Goal: Contribute content: Add original content to the website for others to see

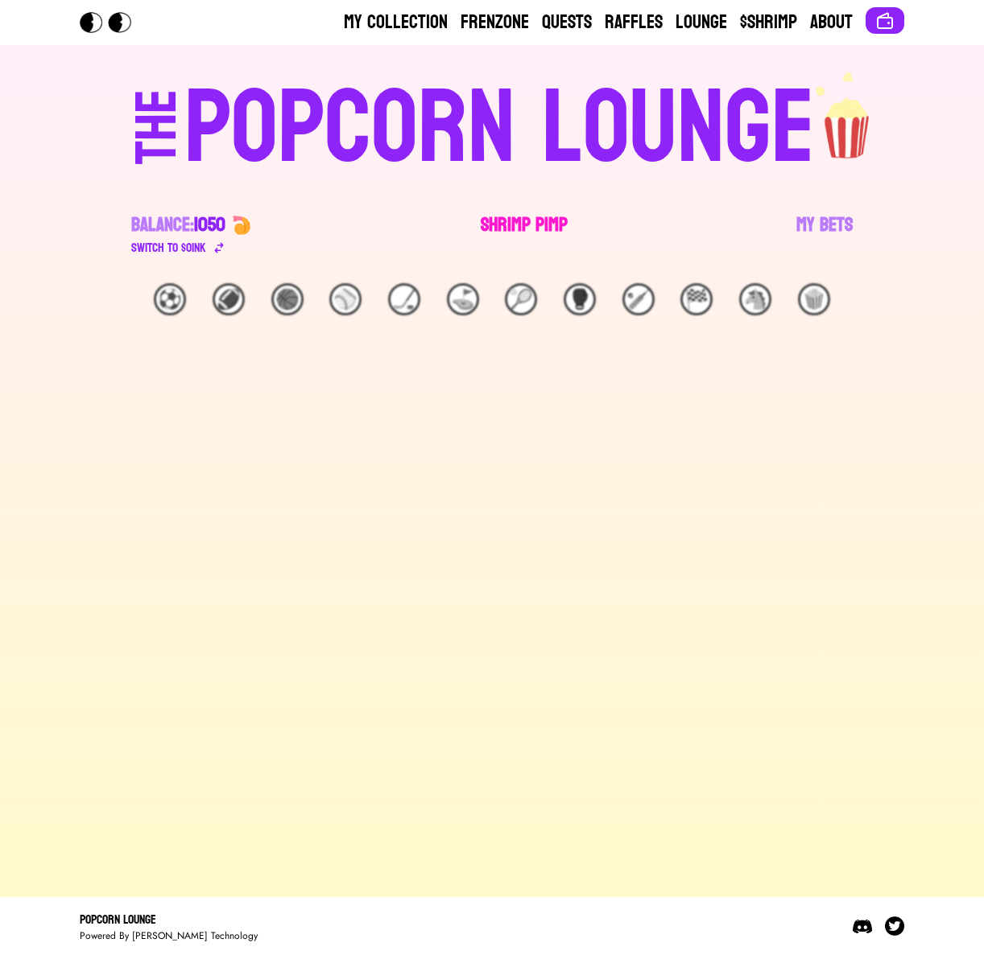
click at [508, 222] on link "Shrimp Pimp" at bounding box center [524, 234] width 87 height 45
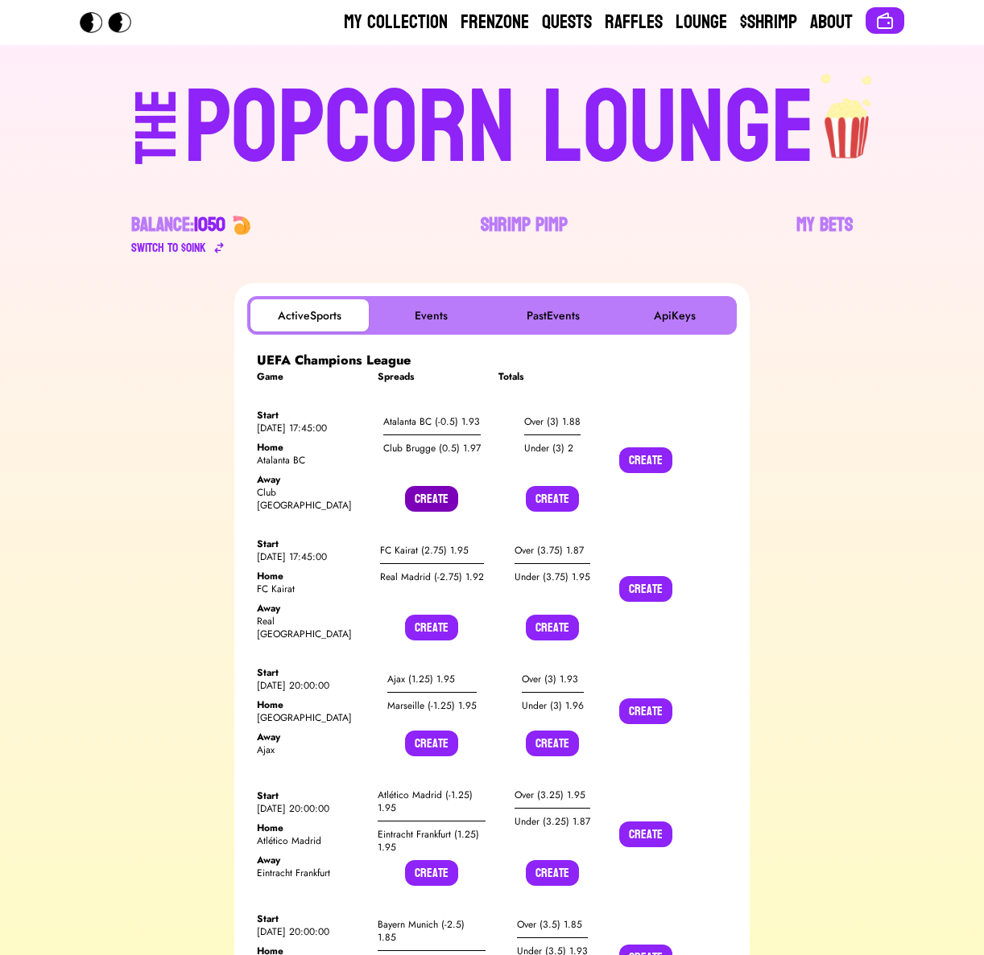
click at [446, 486] on button "Create" at bounding box center [431, 499] width 53 height 26
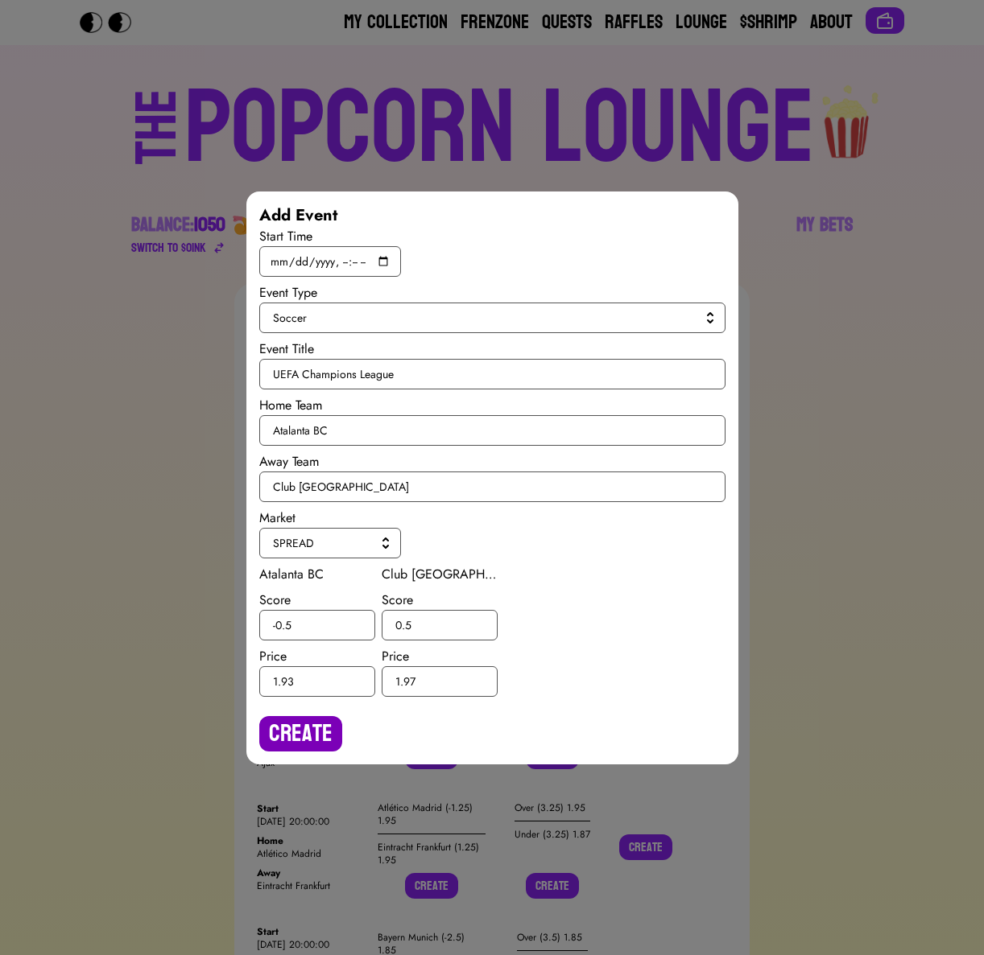
click at [274, 744] on button "Create" at bounding box center [300, 733] width 83 height 35
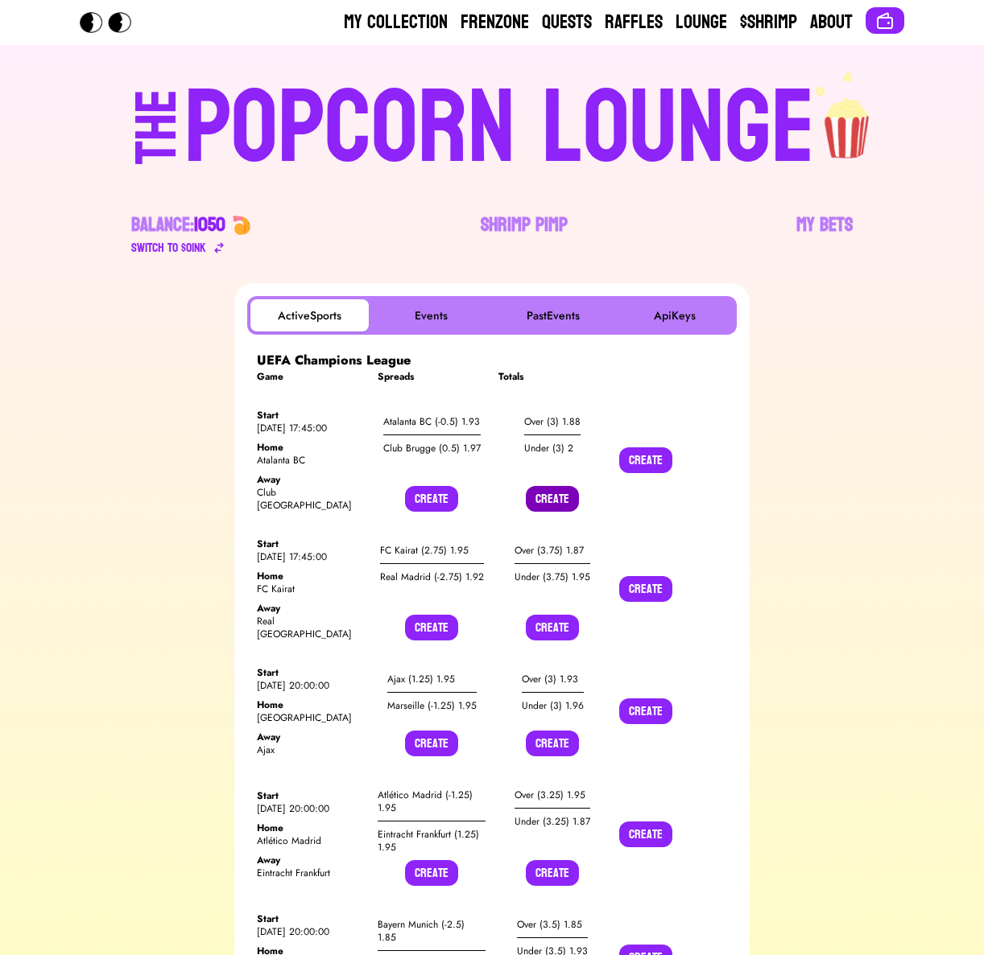
click at [559, 492] on button "Create" at bounding box center [552, 499] width 53 height 26
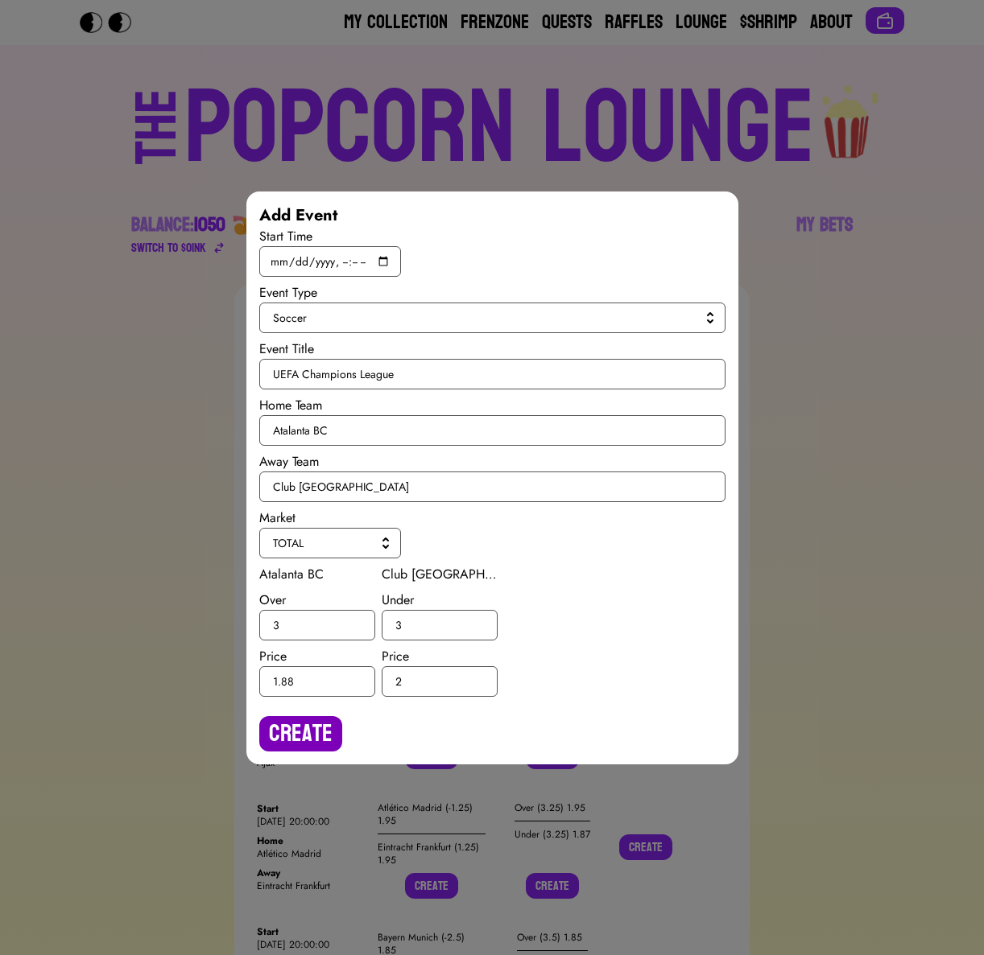
click at [276, 750] on button "Create" at bounding box center [300, 733] width 83 height 35
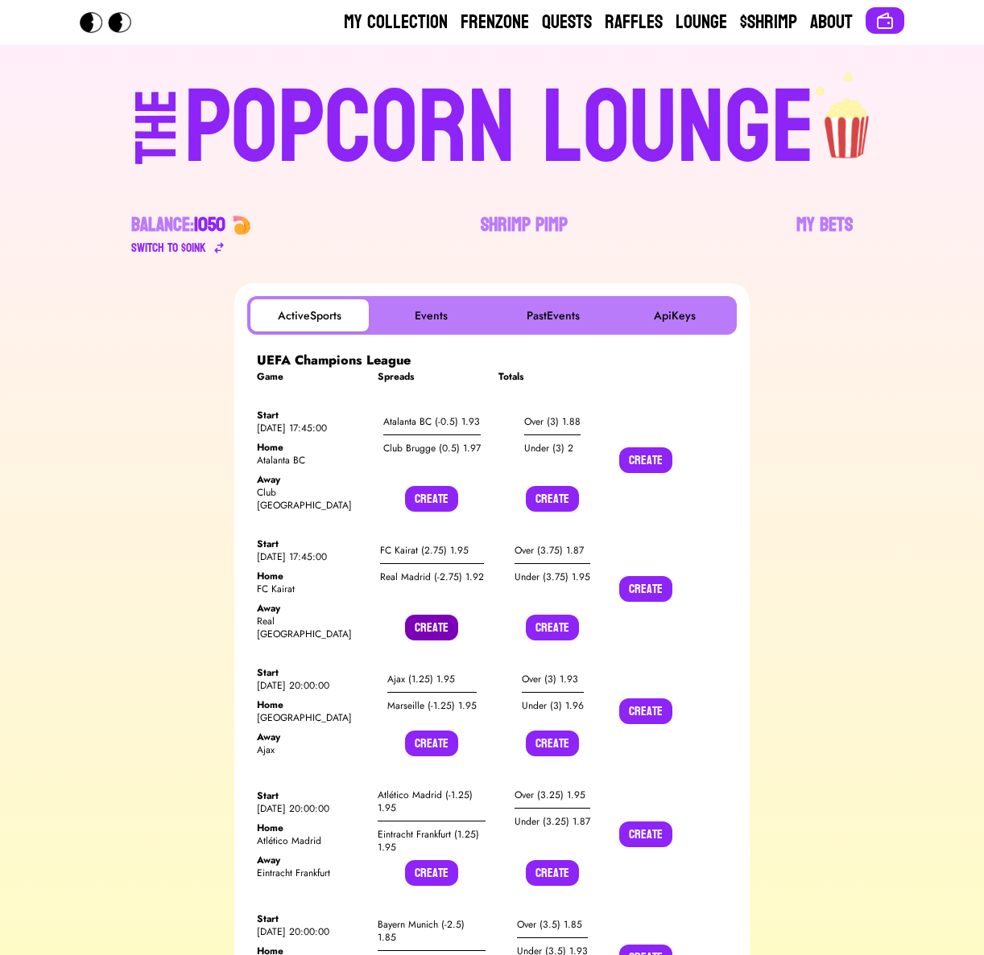
click at [454, 615] on button "Create" at bounding box center [431, 628] width 53 height 26
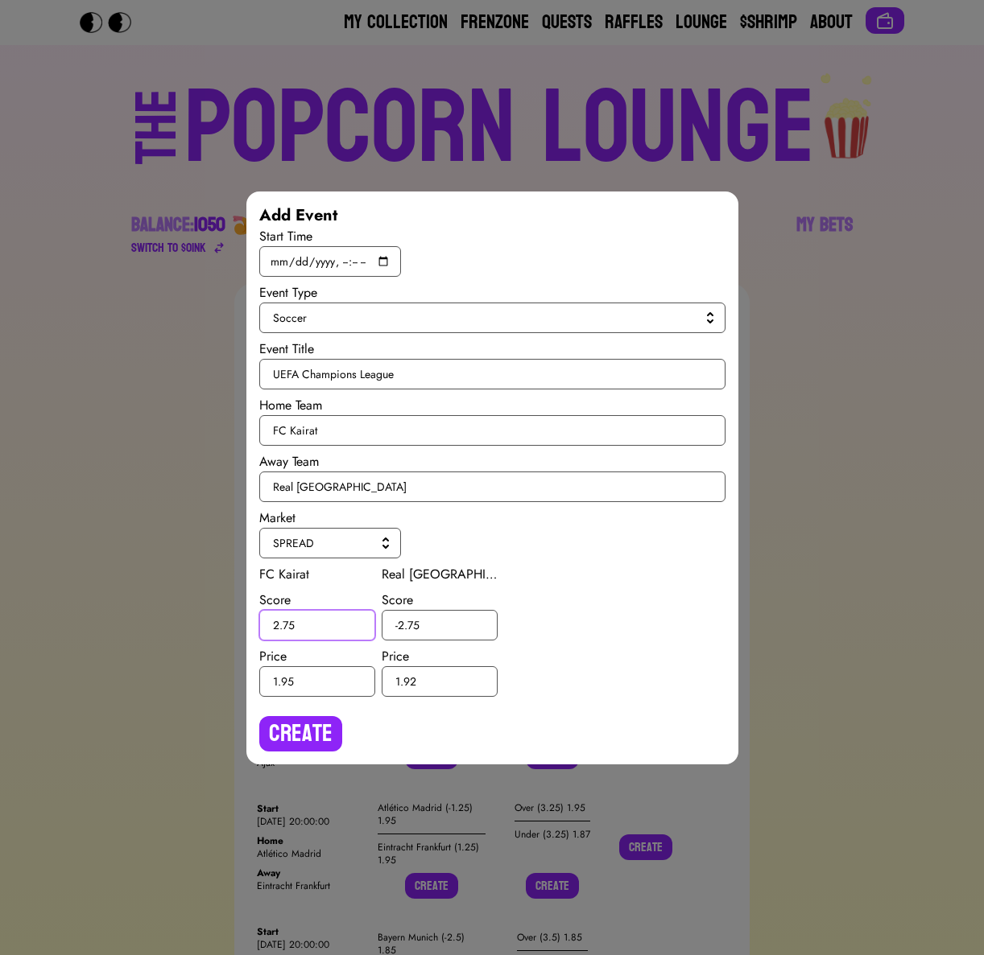
click at [287, 625] on input "2.75" at bounding box center [317, 625] width 116 height 31
type input "2.5"
click at [410, 625] on input "-2.75" at bounding box center [440, 625] width 116 height 31
type input "-2.5"
click at [326, 732] on button "Create" at bounding box center [300, 733] width 83 height 35
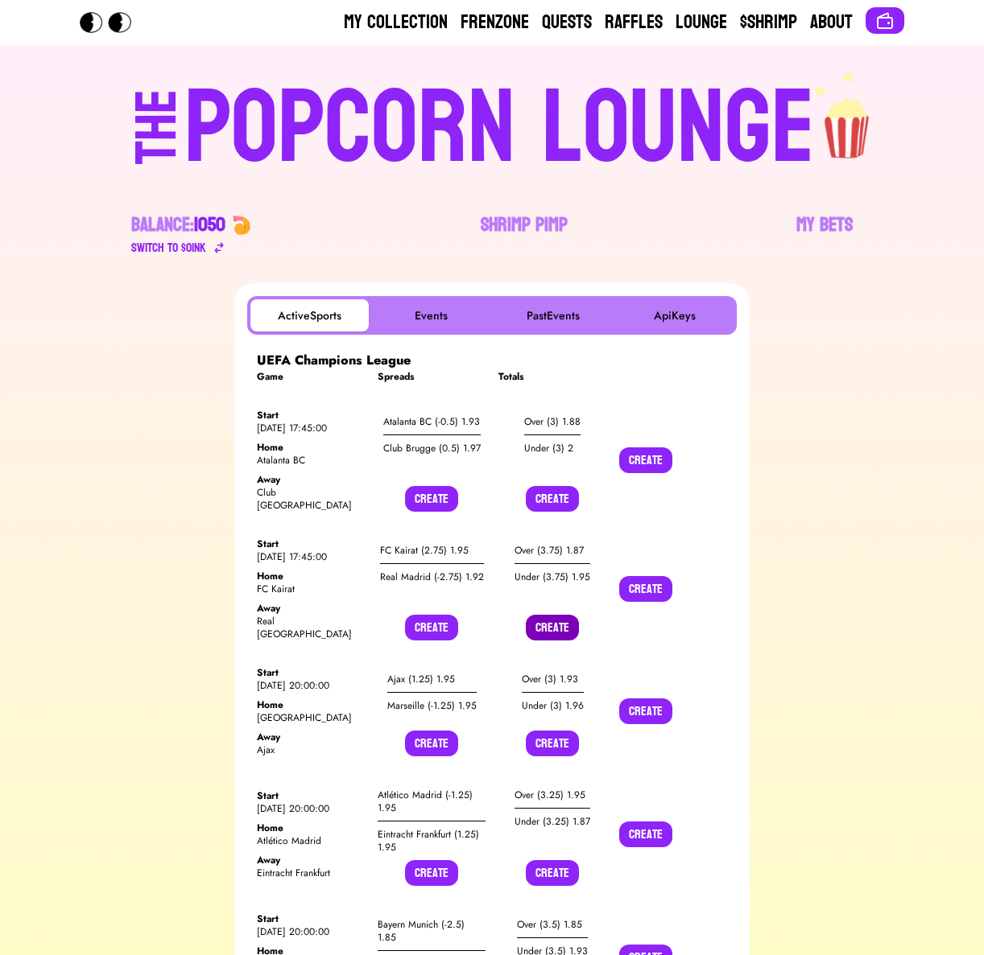
click at [547, 615] on button "Create" at bounding box center [552, 628] width 53 height 26
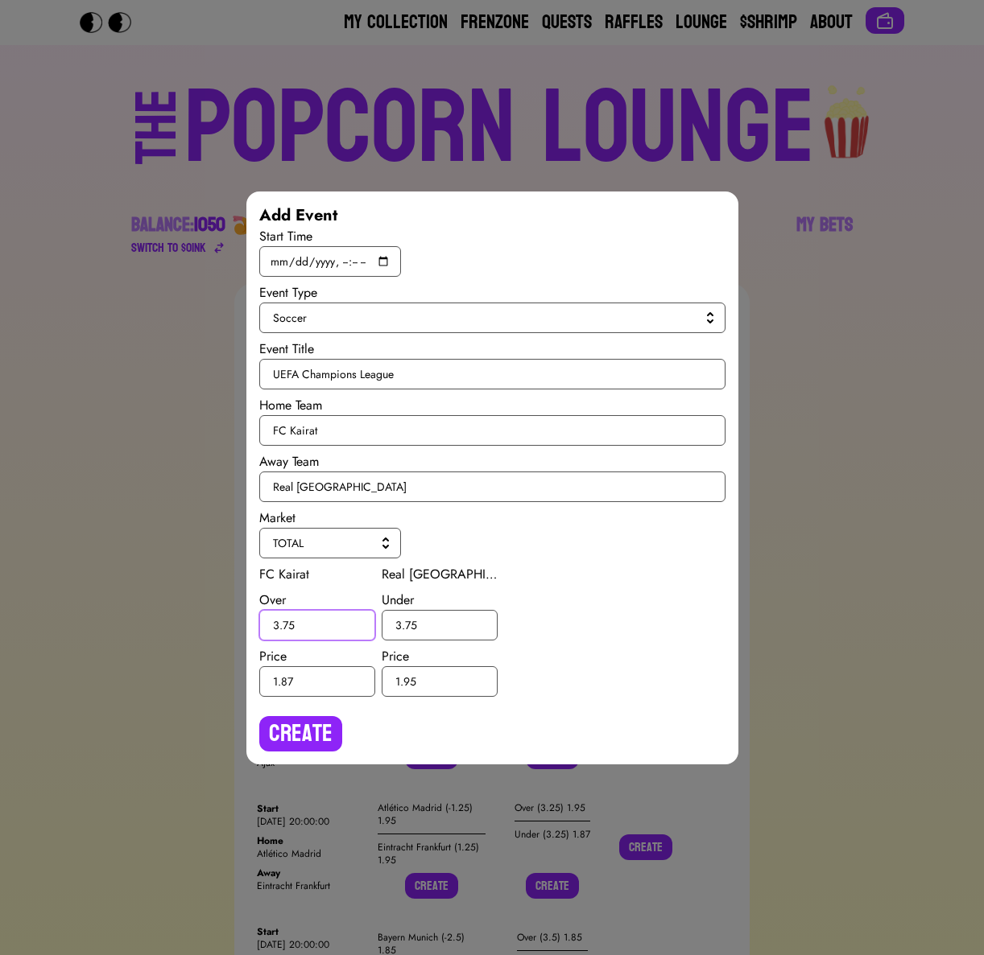
click at [288, 623] on input "3.75" at bounding box center [317, 625] width 116 height 31
type input "3.5"
click at [412, 622] on input "3.75" at bounding box center [440, 625] width 116 height 31
type input "3.5"
click at [323, 716] on button "Create" at bounding box center [300, 733] width 83 height 35
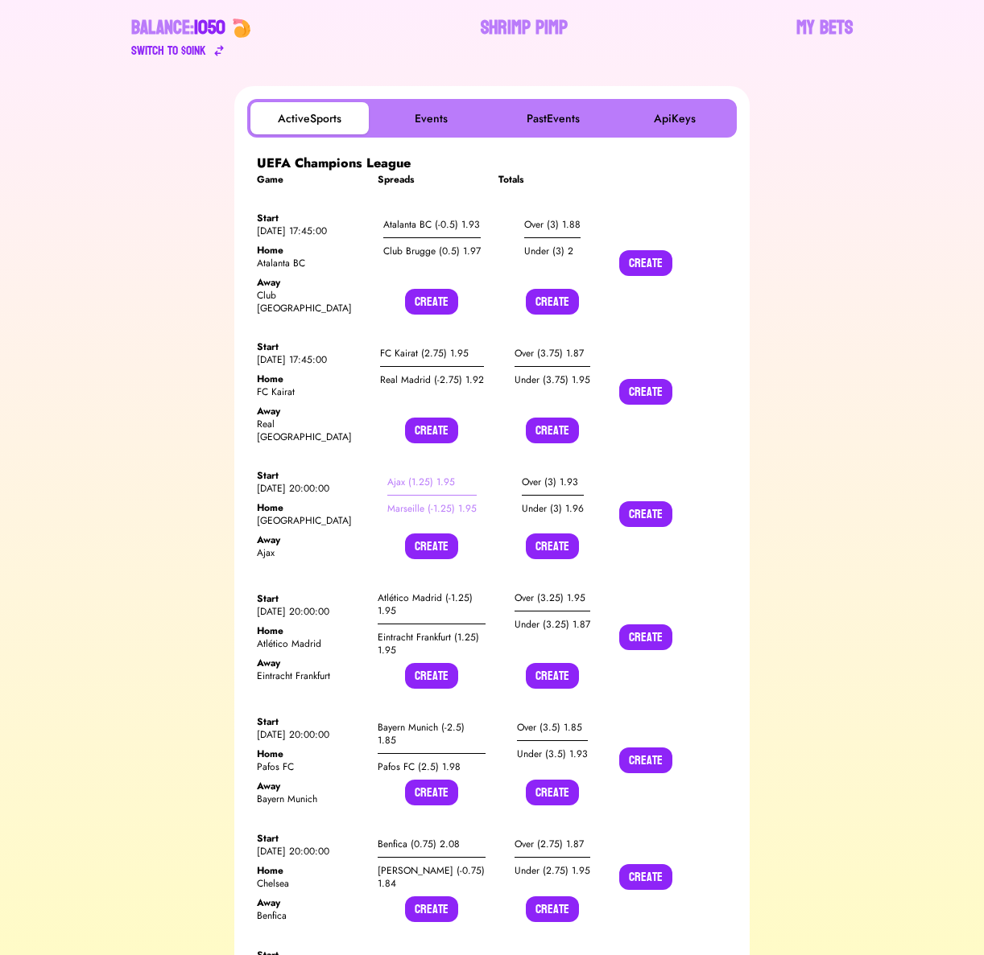
scroll to position [307, 0]
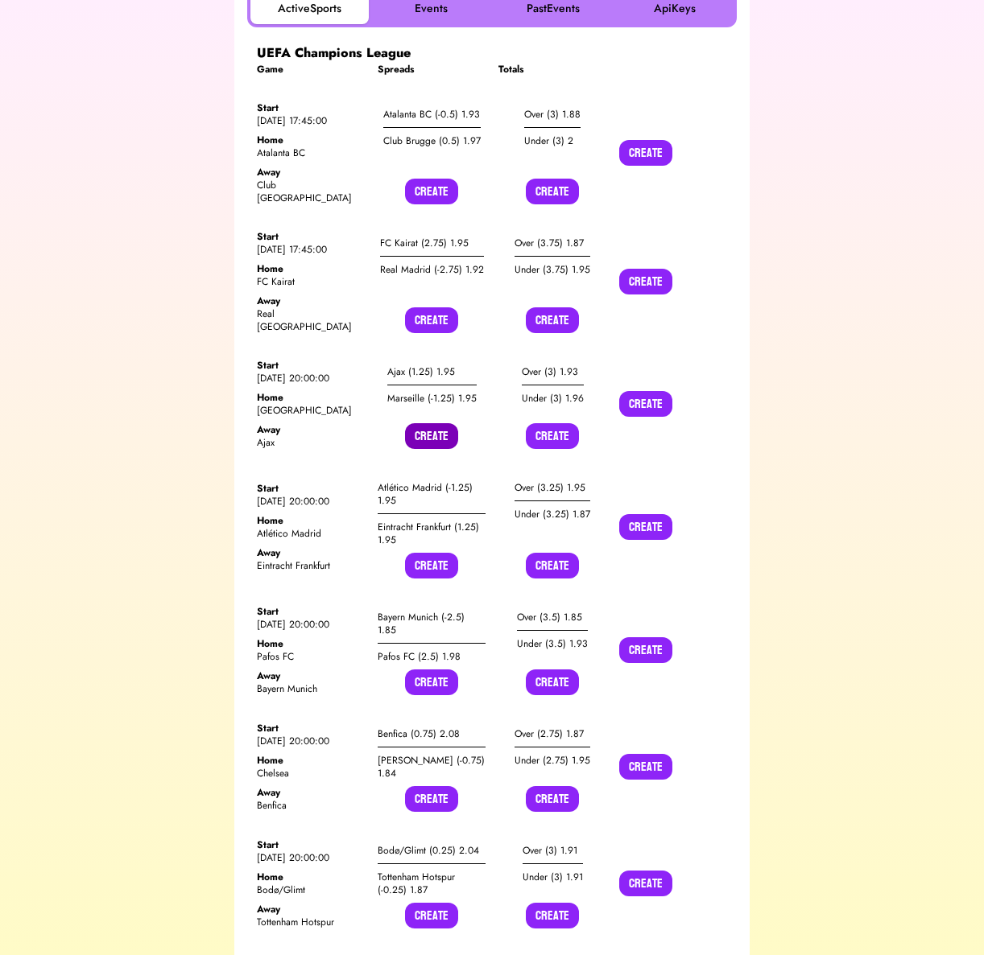
click at [426, 423] on button "Create" at bounding box center [431, 436] width 53 height 26
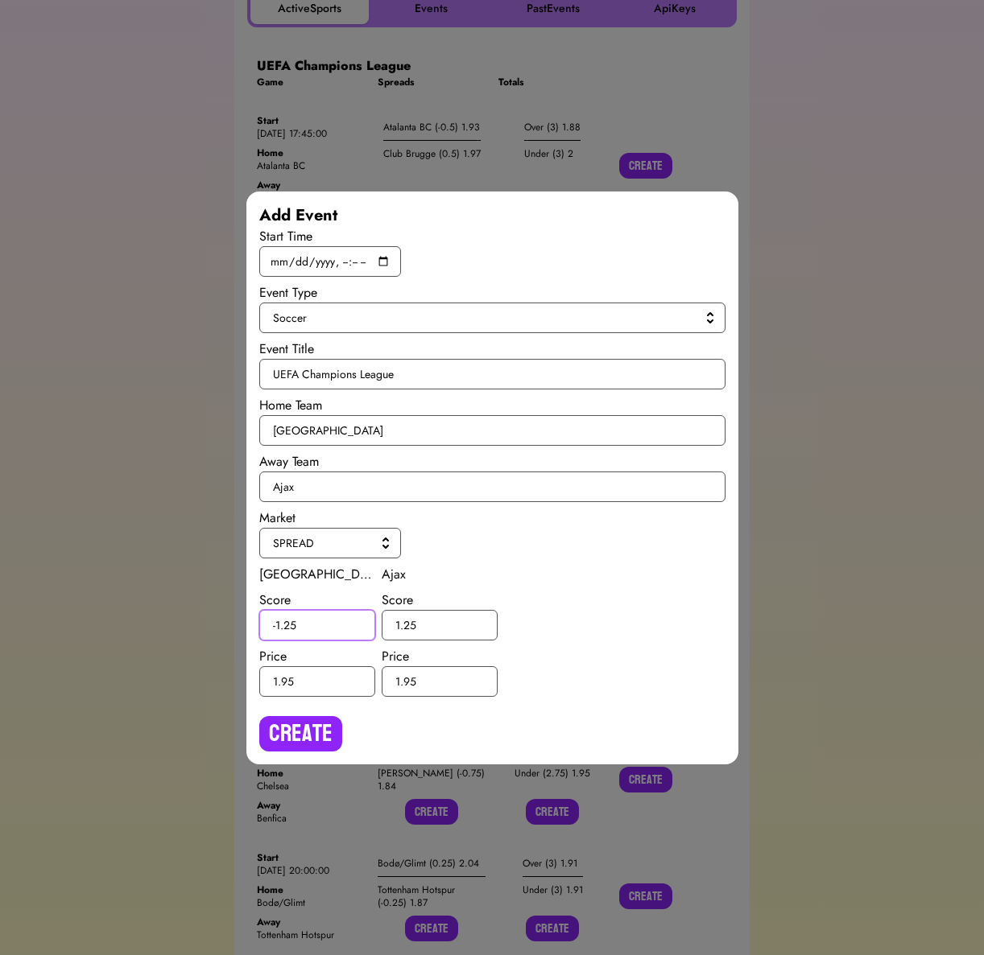
click at [290, 623] on input "-1.25" at bounding box center [317, 625] width 116 height 31
type input "-1.5"
click at [410, 623] on input "1.25" at bounding box center [440, 625] width 116 height 31
type input "1.5"
click at [309, 730] on button "Create" at bounding box center [300, 733] width 83 height 35
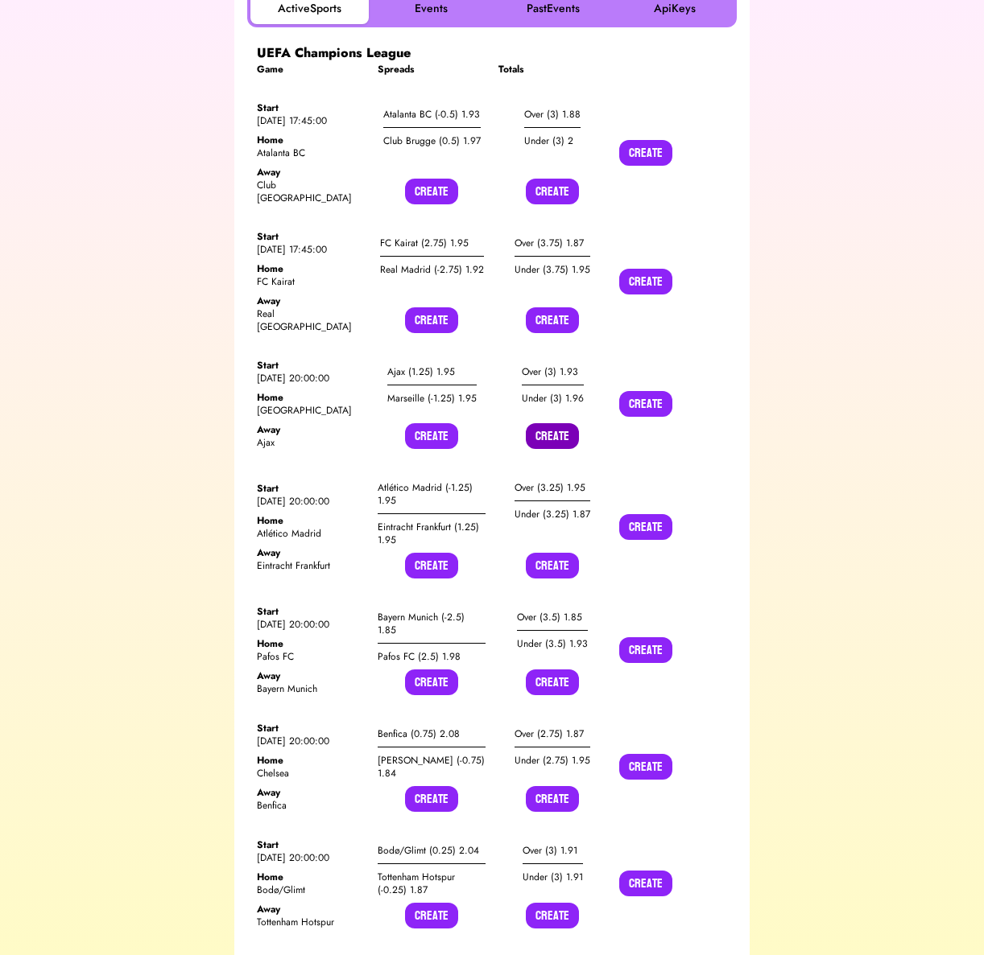
click at [559, 423] on button "Create" at bounding box center [552, 436] width 53 height 26
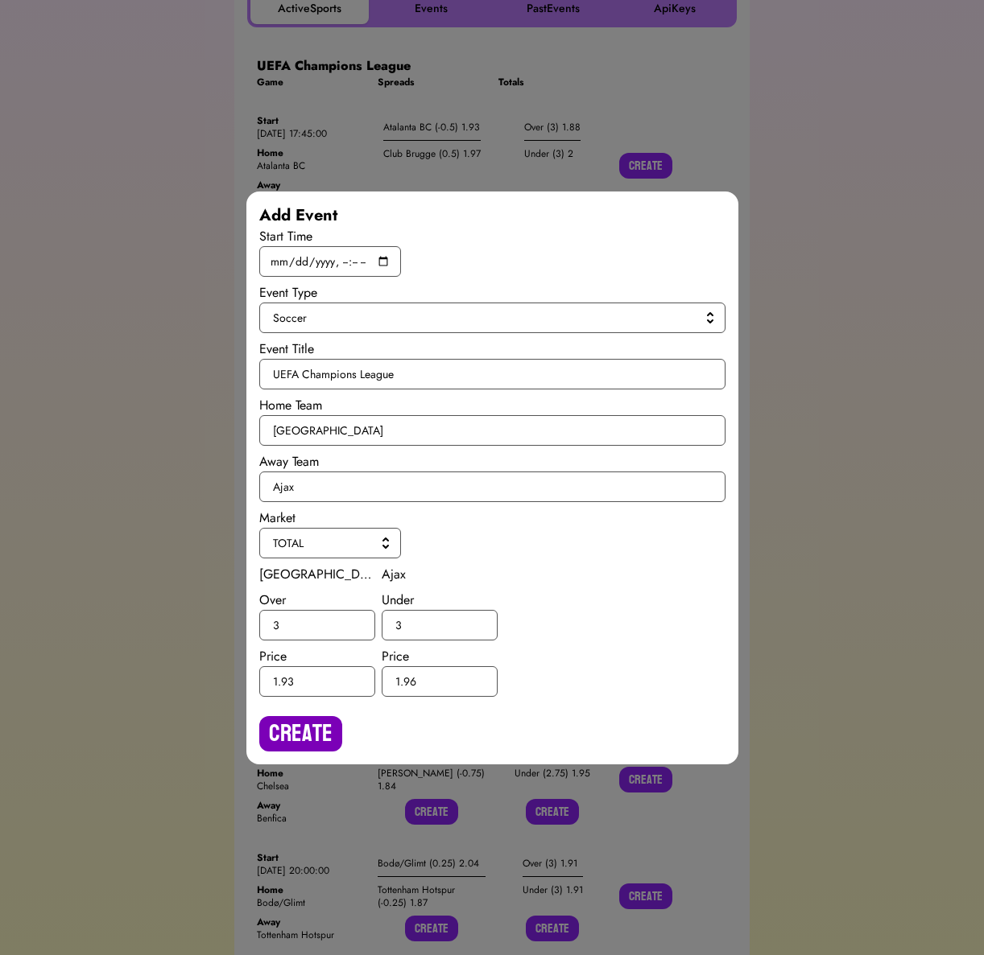
click at [304, 716] on button "Create" at bounding box center [300, 733] width 83 height 35
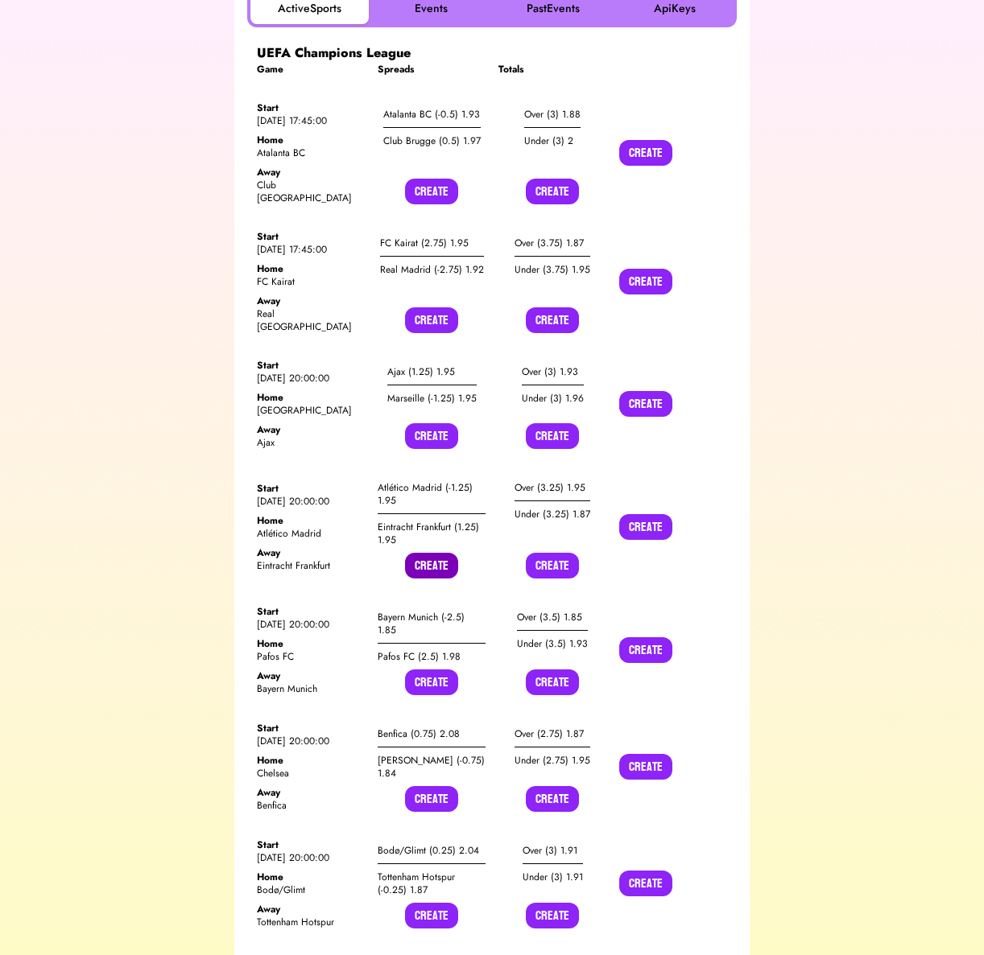
click at [431, 553] on button "Create" at bounding box center [431, 566] width 53 height 26
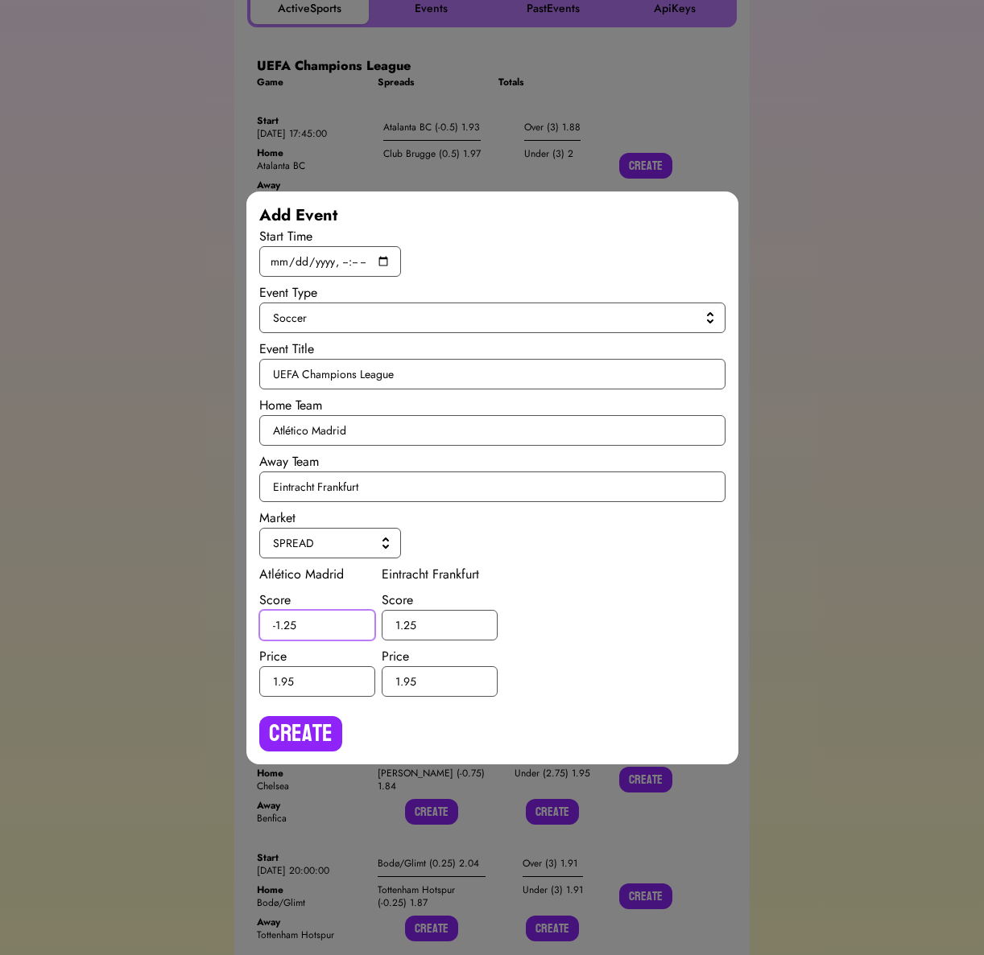
click at [288, 624] on input "-1.25" at bounding box center [317, 625] width 116 height 31
type input "-1.5"
click at [411, 624] on input "1.25" at bounding box center [440, 625] width 116 height 31
type input "1.5"
click at [295, 733] on button "Create" at bounding box center [300, 733] width 83 height 35
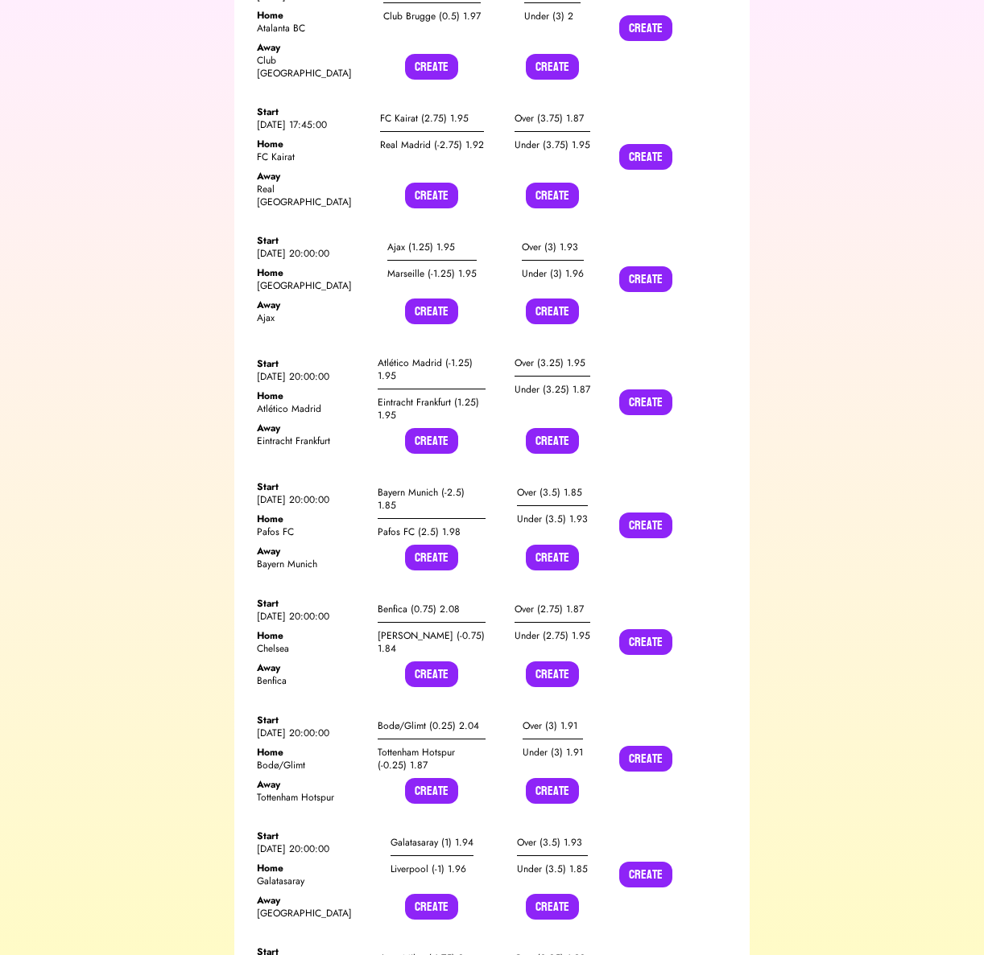
scroll to position [494, 0]
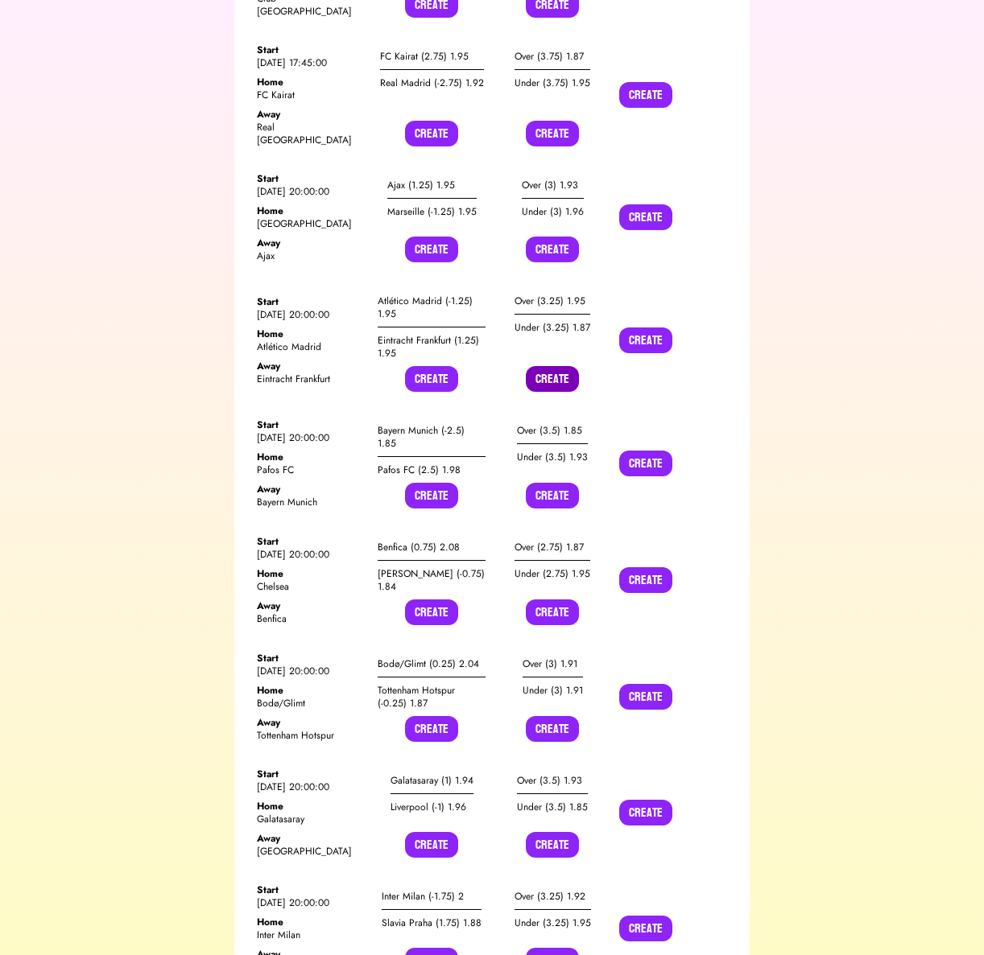
click at [555, 366] on button "Create" at bounding box center [552, 379] width 53 height 26
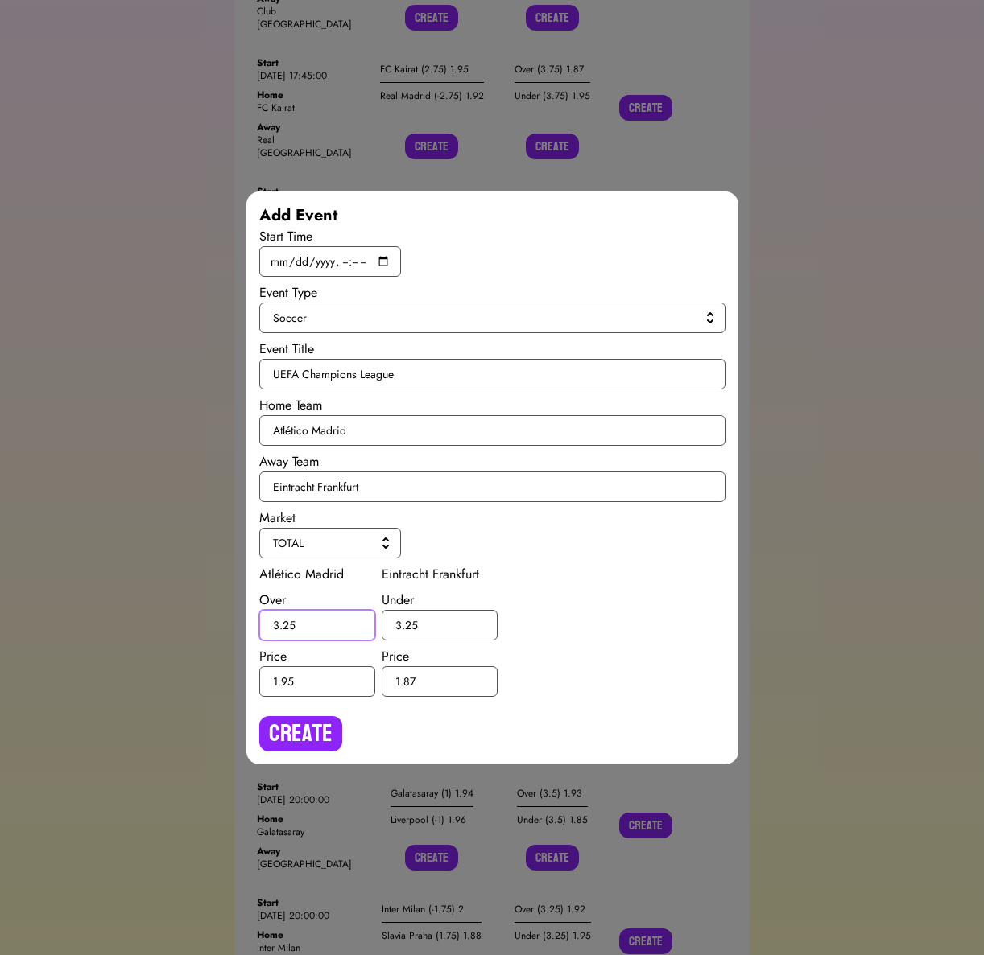
click at [286, 622] on input "3.25" at bounding box center [317, 625] width 116 height 31
type input "3.5"
click at [409, 623] on input "3.25" at bounding box center [440, 625] width 116 height 31
type input "3.5"
click at [292, 624] on input "3.5" at bounding box center [317, 625] width 116 height 31
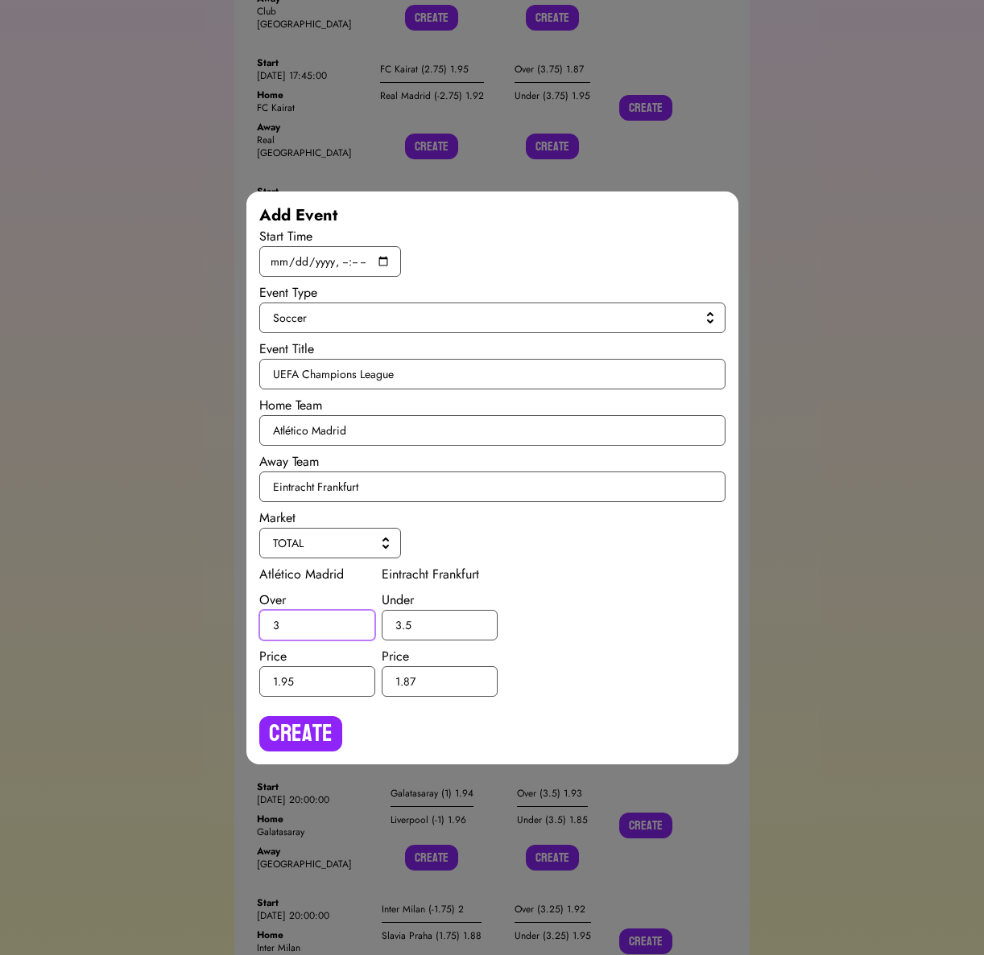
type input "3"
click at [417, 626] on input "3.5" at bounding box center [440, 625] width 116 height 31
type input "3"
click at [298, 740] on button "Create" at bounding box center [300, 733] width 83 height 35
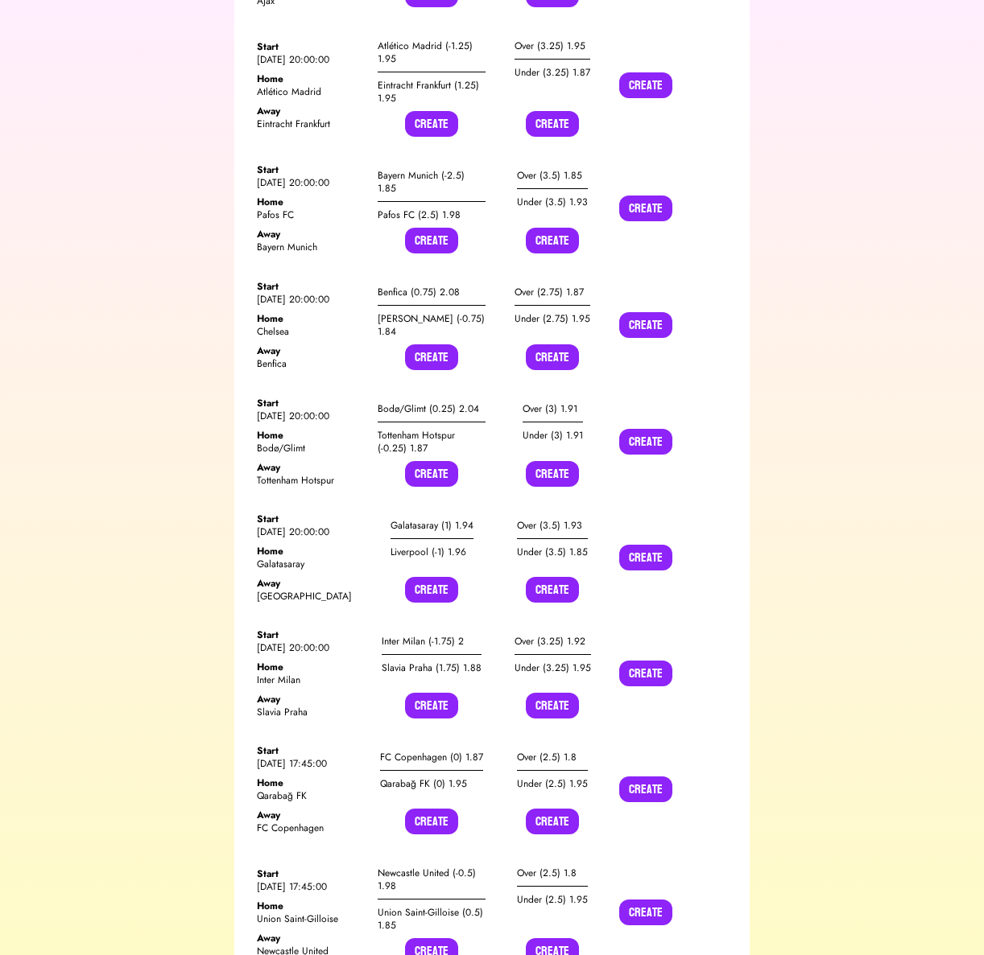
scroll to position [765, 0]
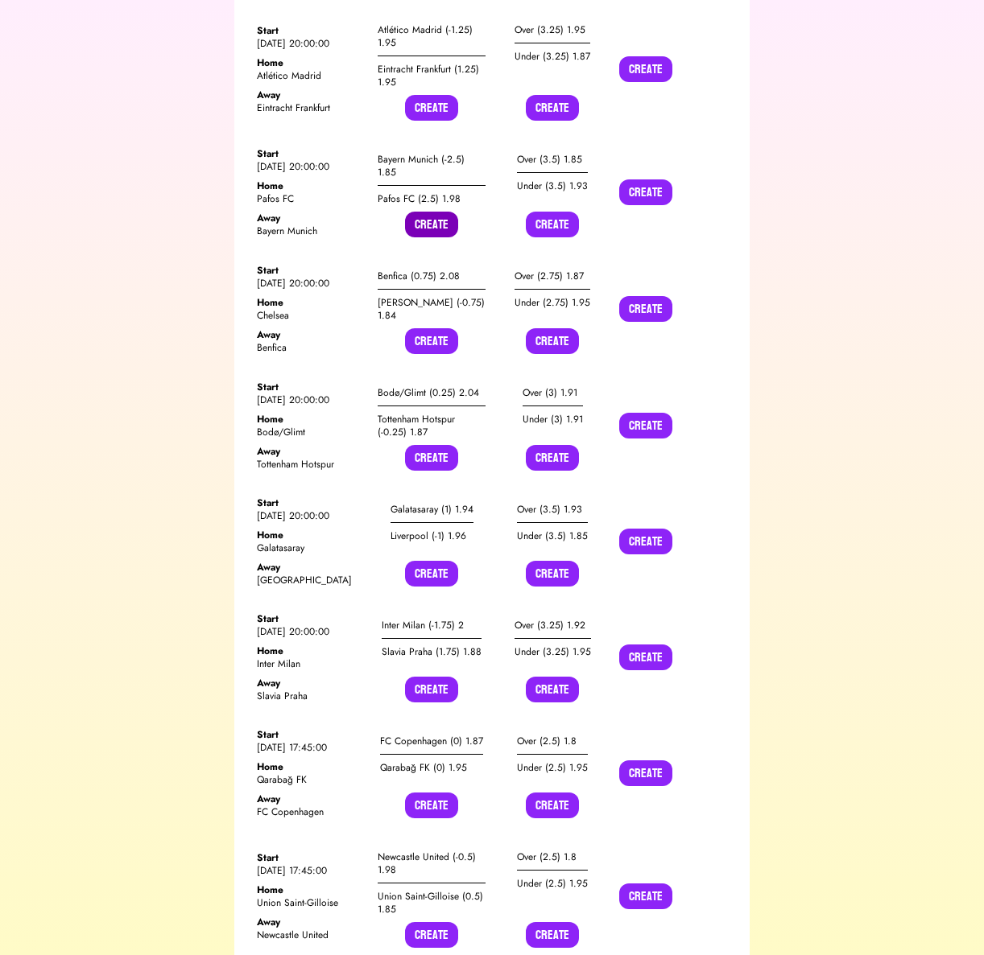
click at [431, 212] on button "Create" at bounding box center [431, 225] width 53 height 26
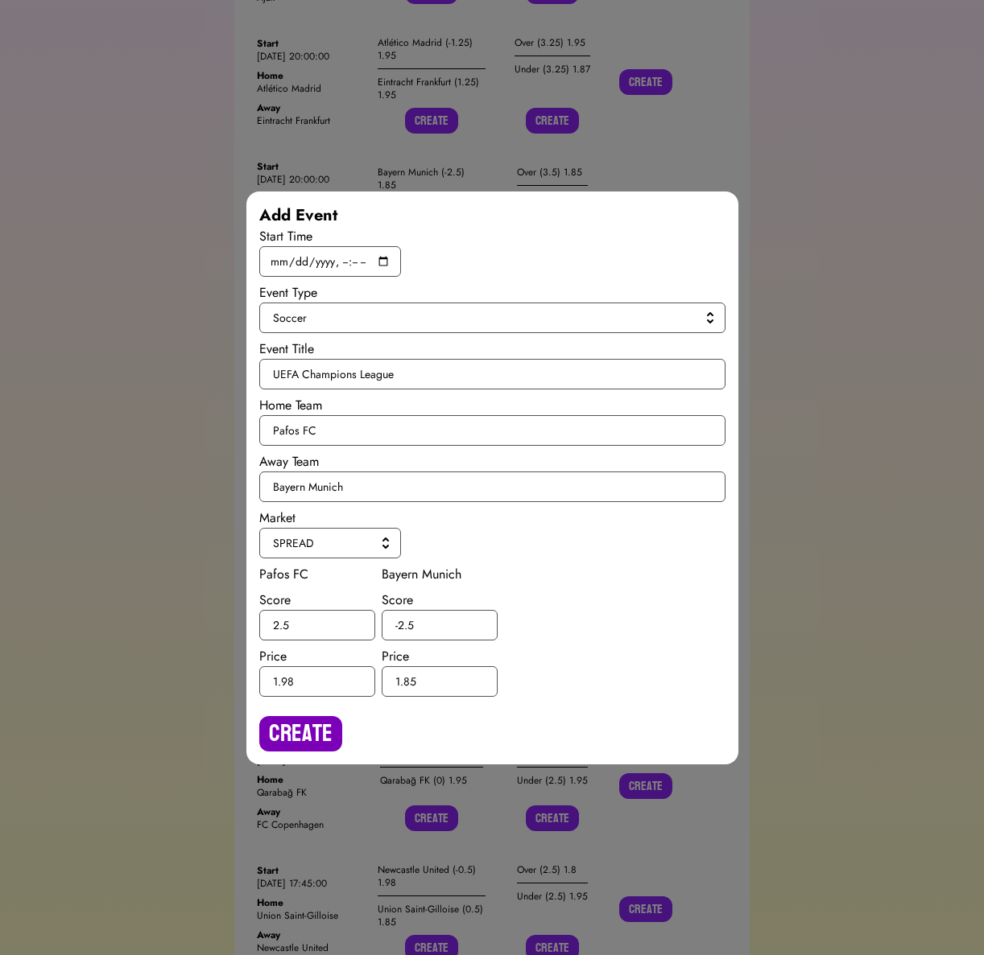
click at [299, 726] on button "Create" at bounding box center [300, 733] width 83 height 35
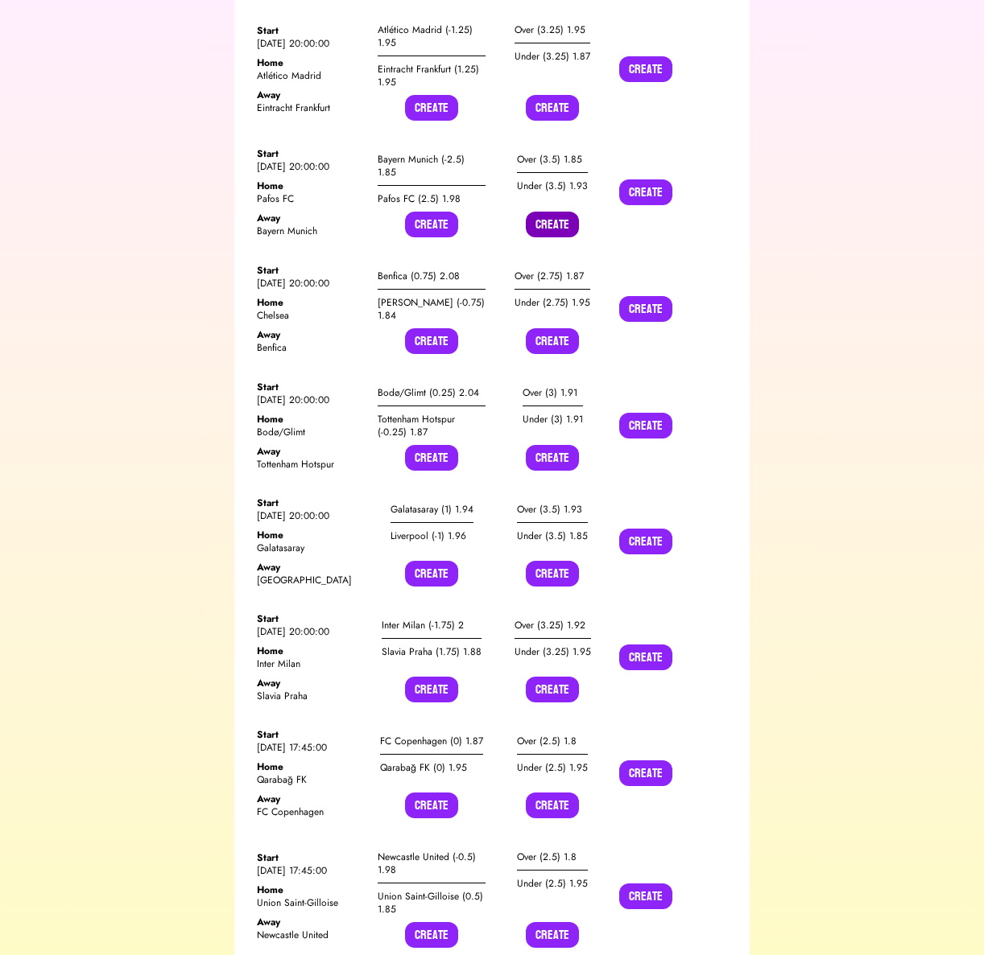
click at [546, 212] on button "Create" at bounding box center [552, 225] width 53 height 26
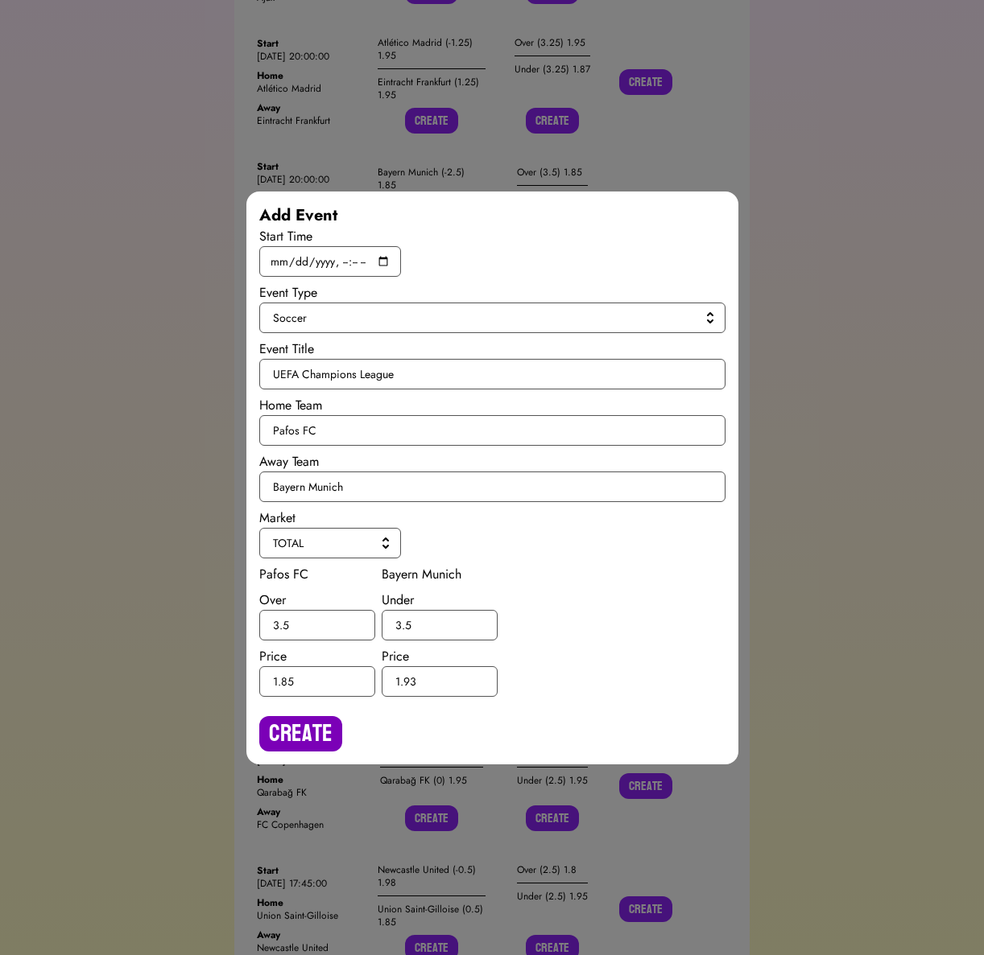
click at [295, 724] on button "Create" at bounding box center [300, 733] width 83 height 35
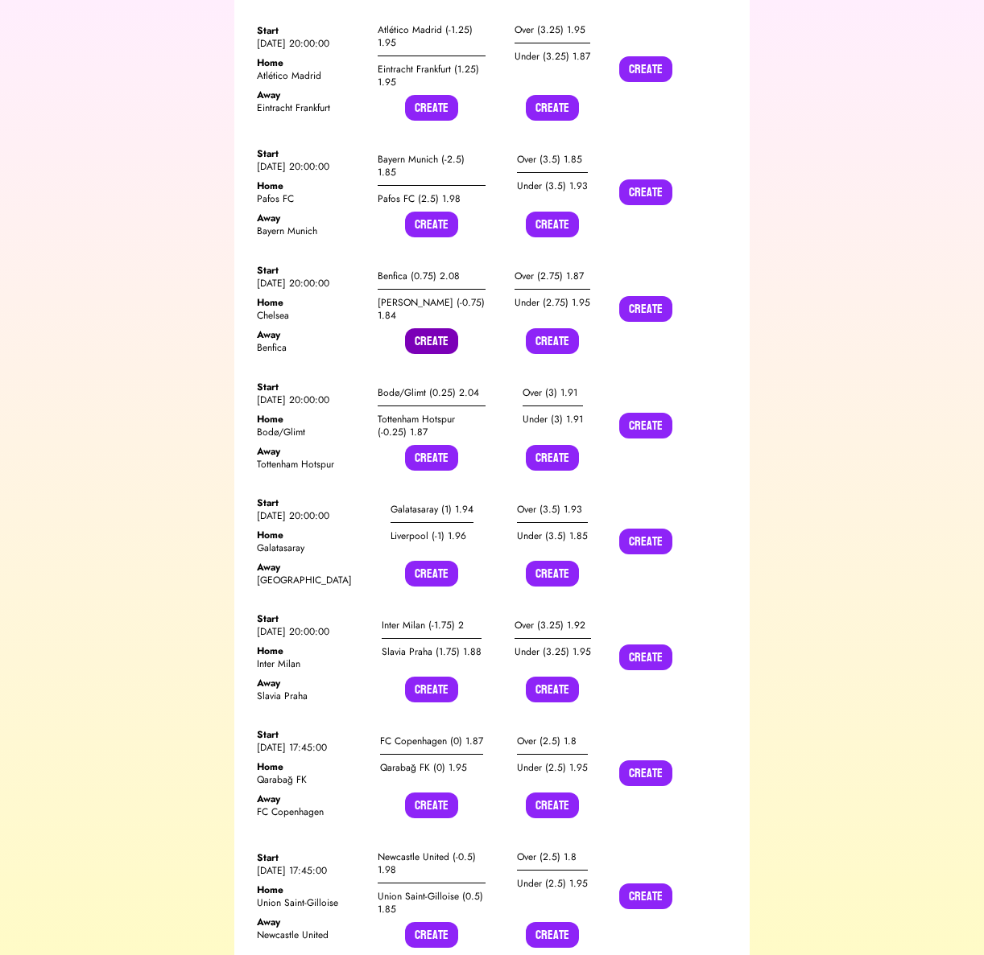
click at [442, 328] on button "Create" at bounding box center [431, 341] width 53 height 26
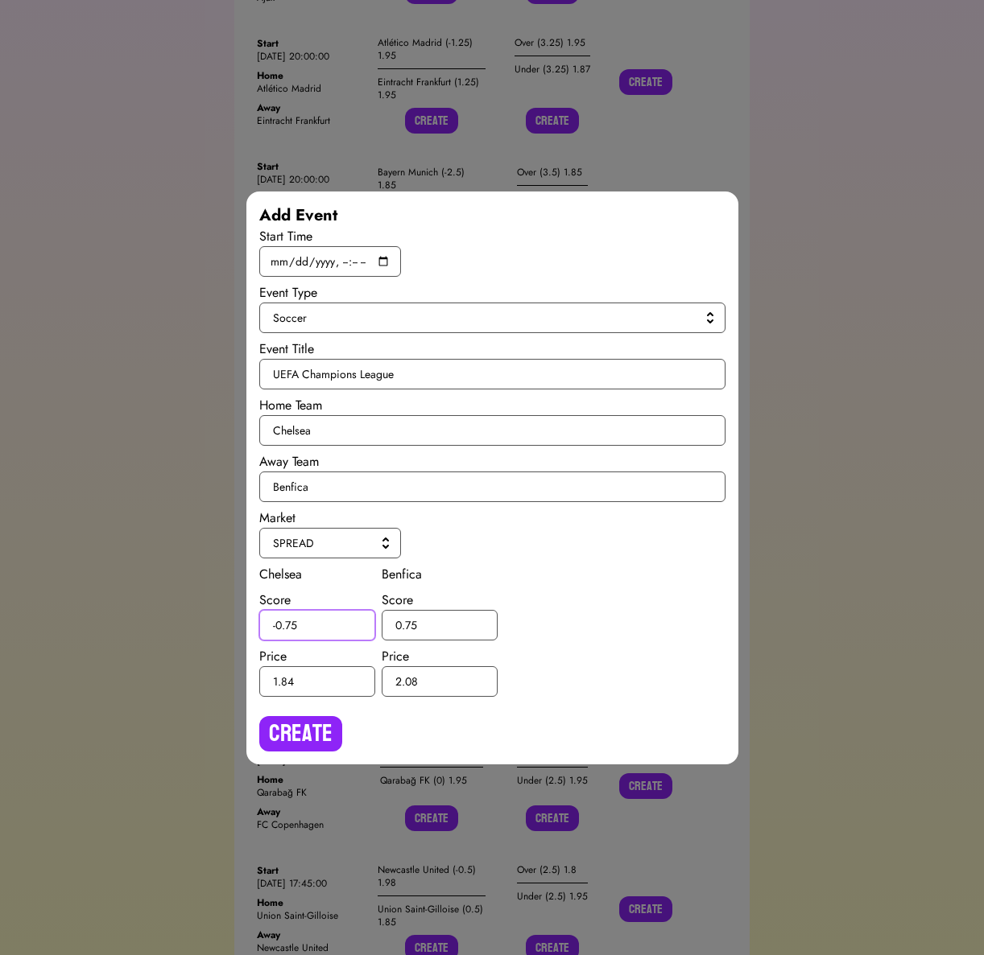
click at [291, 621] on input "-0.75" at bounding box center [317, 625] width 116 height 31
type input "-0.5"
click at [412, 623] on input "0.75" at bounding box center [440, 625] width 116 height 31
type input "0.5"
click at [324, 724] on button "Create" at bounding box center [300, 733] width 83 height 35
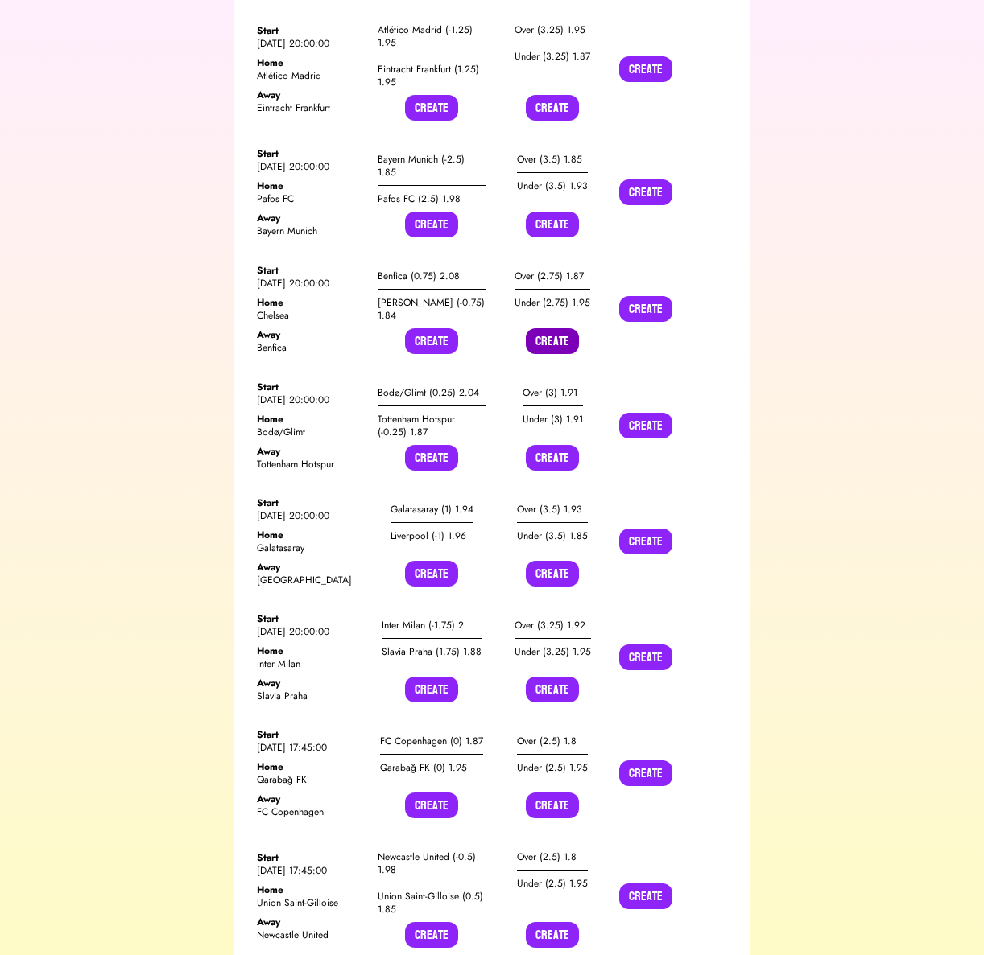
click at [564, 328] on button "Create" at bounding box center [552, 341] width 53 height 26
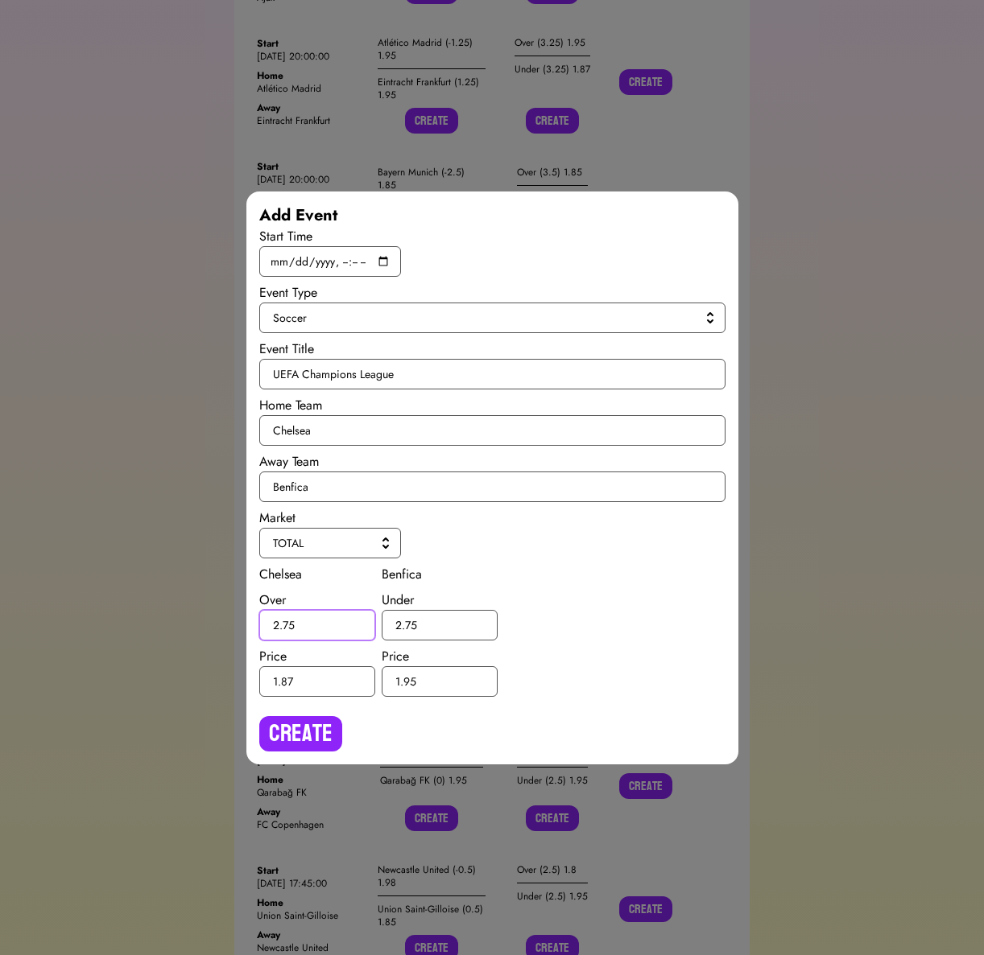
click at [288, 619] on input "2.75" at bounding box center [317, 625] width 116 height 31
type input "2.5"
click at [409, 622] on input "2.75" at bounding box center [440, 625] width 116 height 31
type input "2.5"
click at [320, 727] on button "Create" at bounding box center [300, 733] width 83 height 35
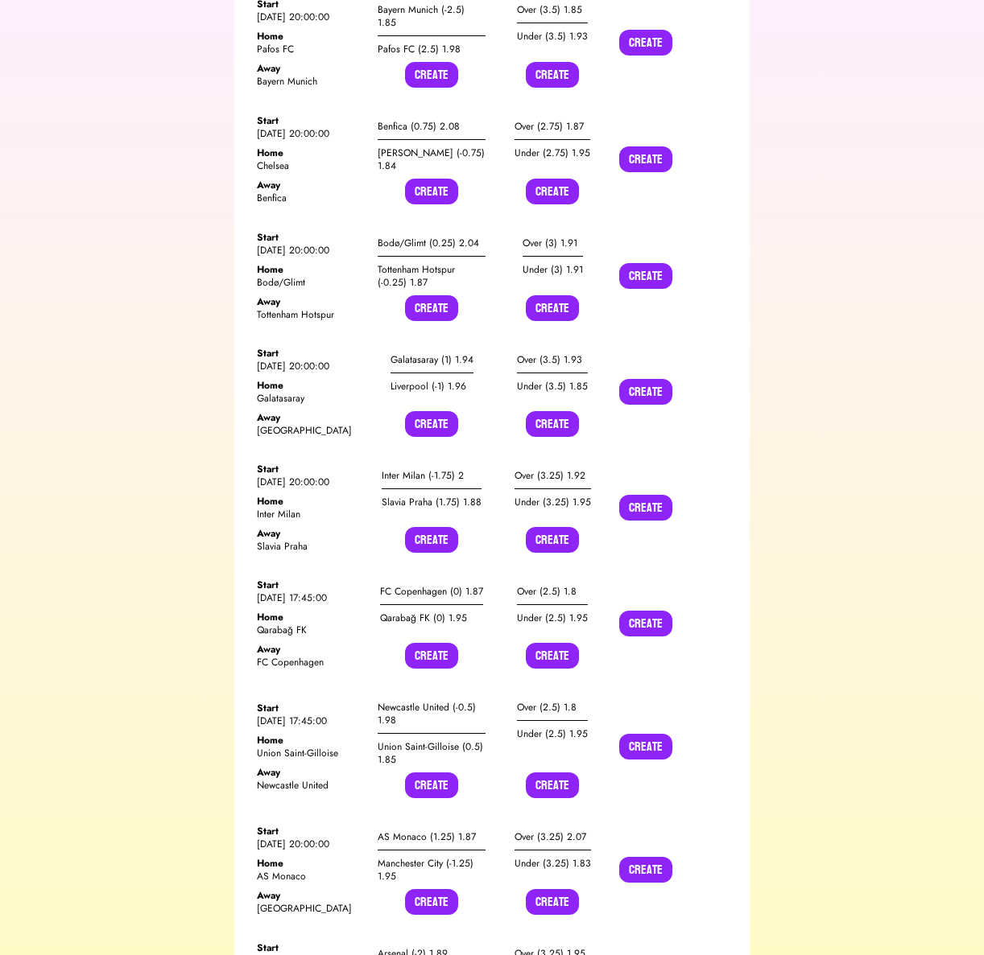
scroll to position [924, 0]
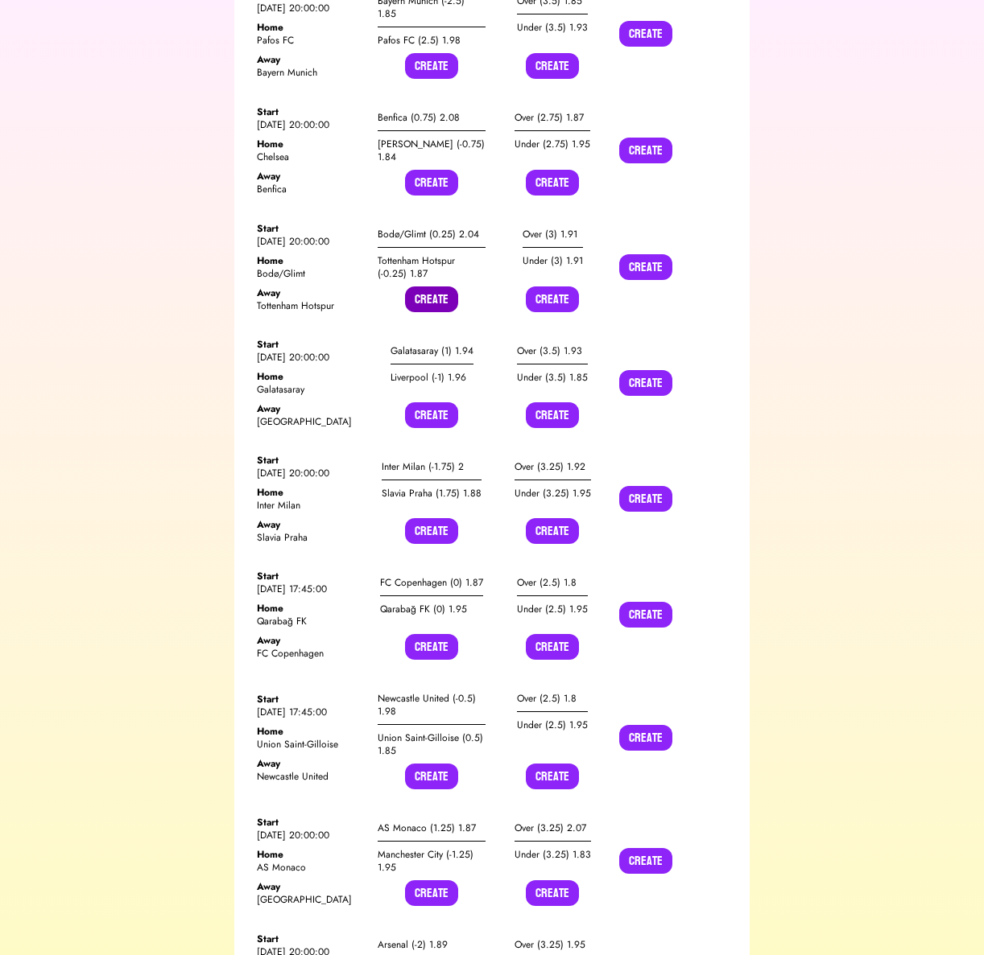
click at [435, 287] on button "Create" at bounding box center [431, 300] width 53 height 26
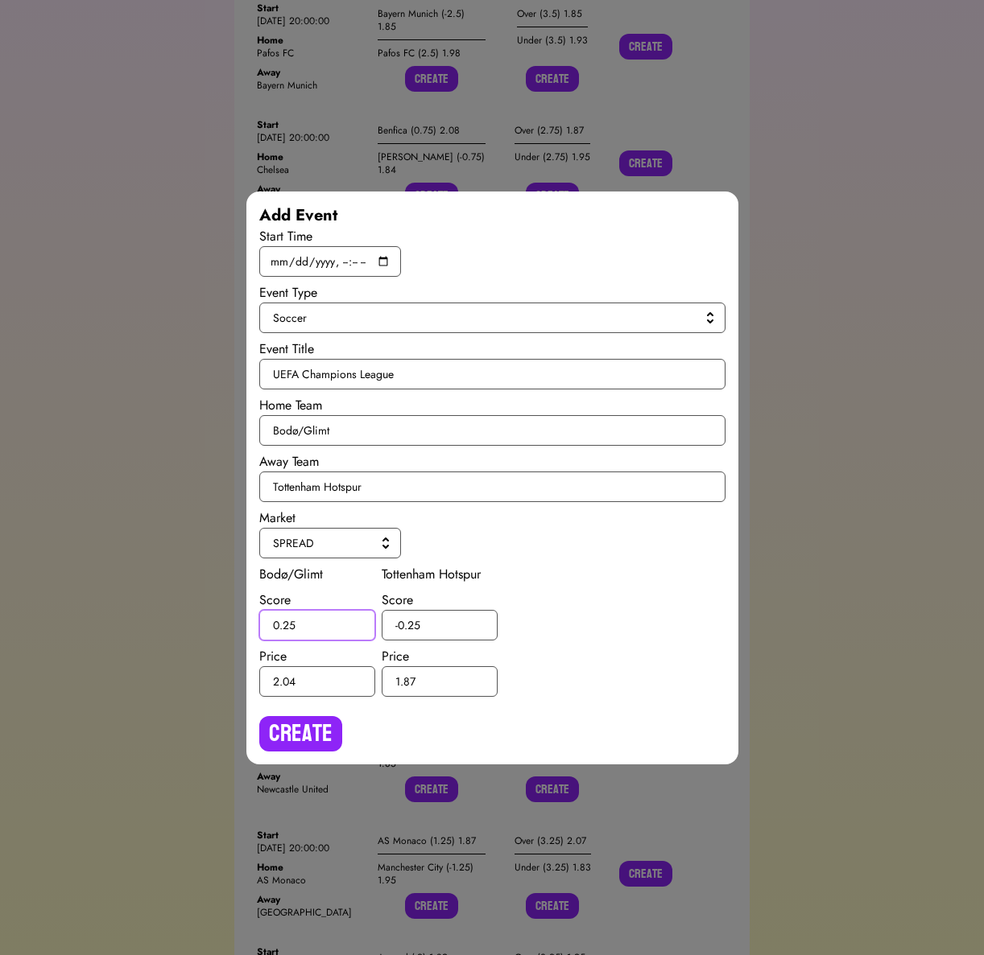
click at [288, 623] on input "0.25" at bounding box center [317, 625] width 116 height 31
type input "0.5"
click at [413, 625] on input "-0.25" at bounding box center [440, 625] width 116 height 31
type input "-0.5"
click at [323, 726] on button "Create" at bounding box center [300, 733] width 83 height 35
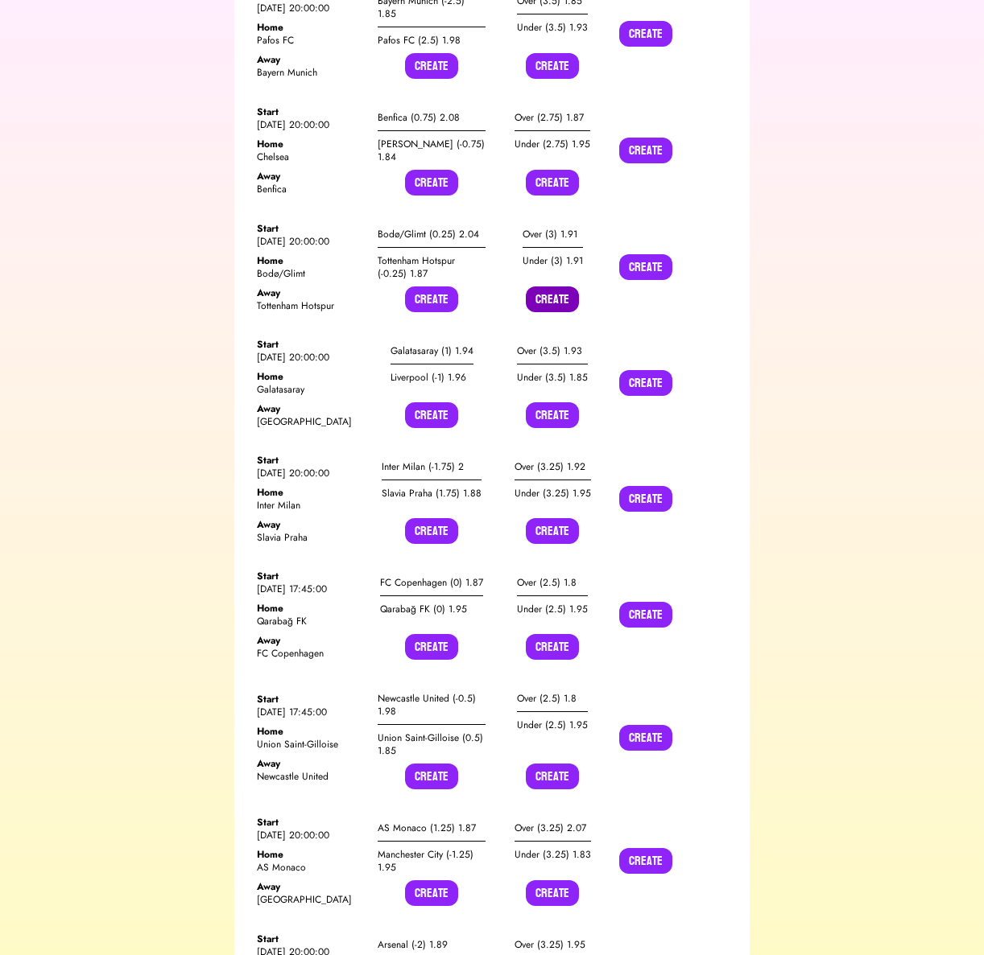
click at [555, 287] on button "Create" at bounding box center [552, 300] width 53 height 26
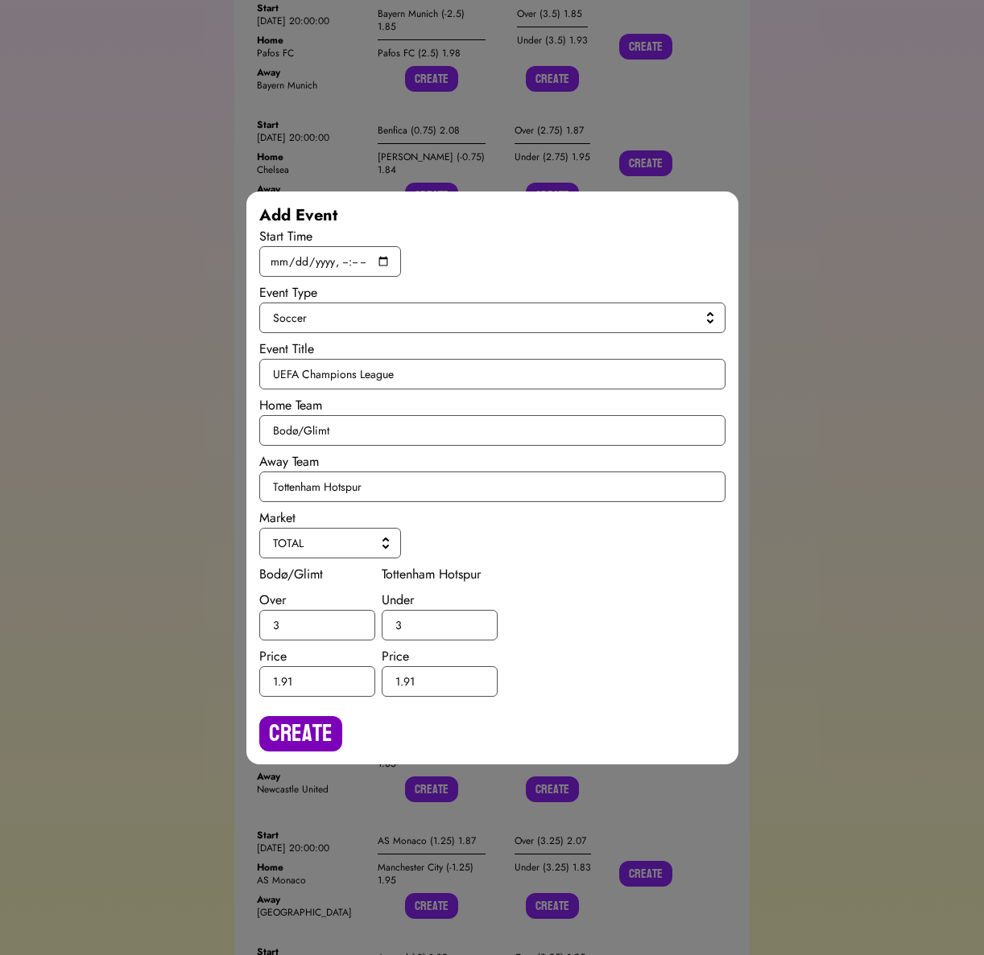
click at [293, 741] on button "Create" at bounding box center [300, 733] width 83 height 35
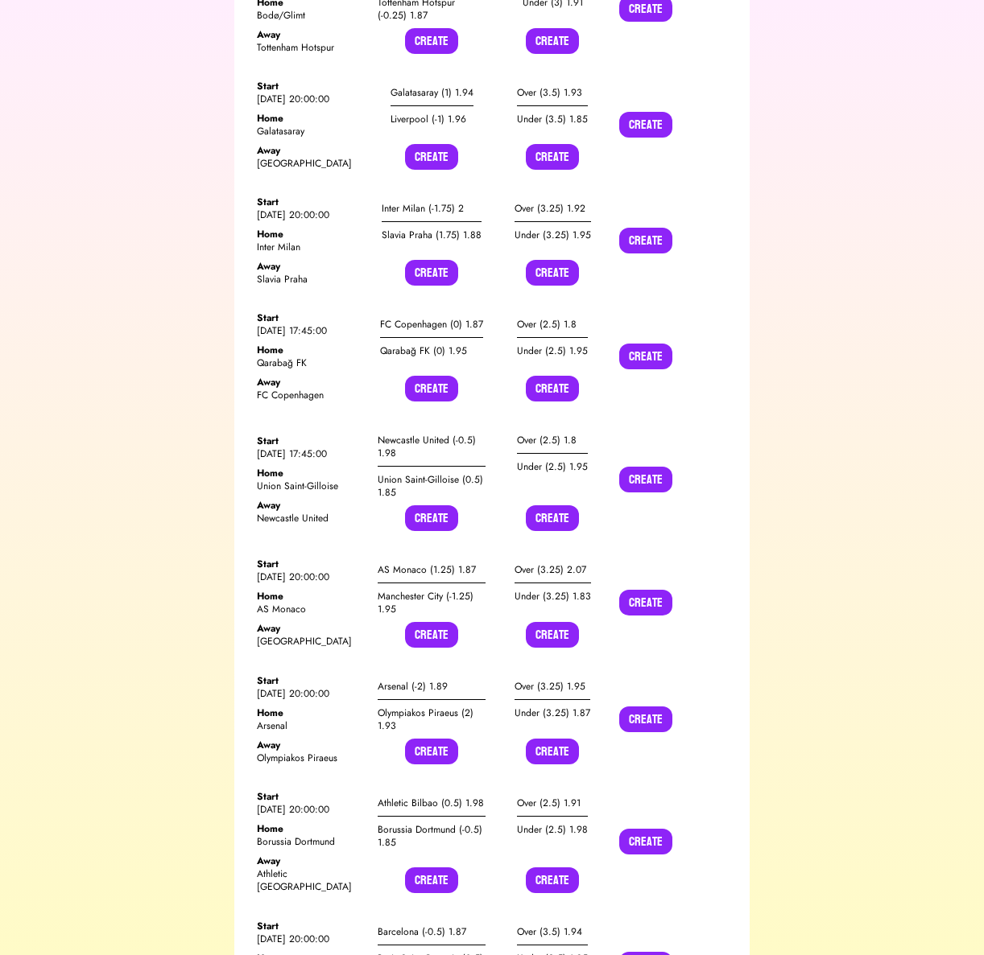
scroll to position [1189, 0]
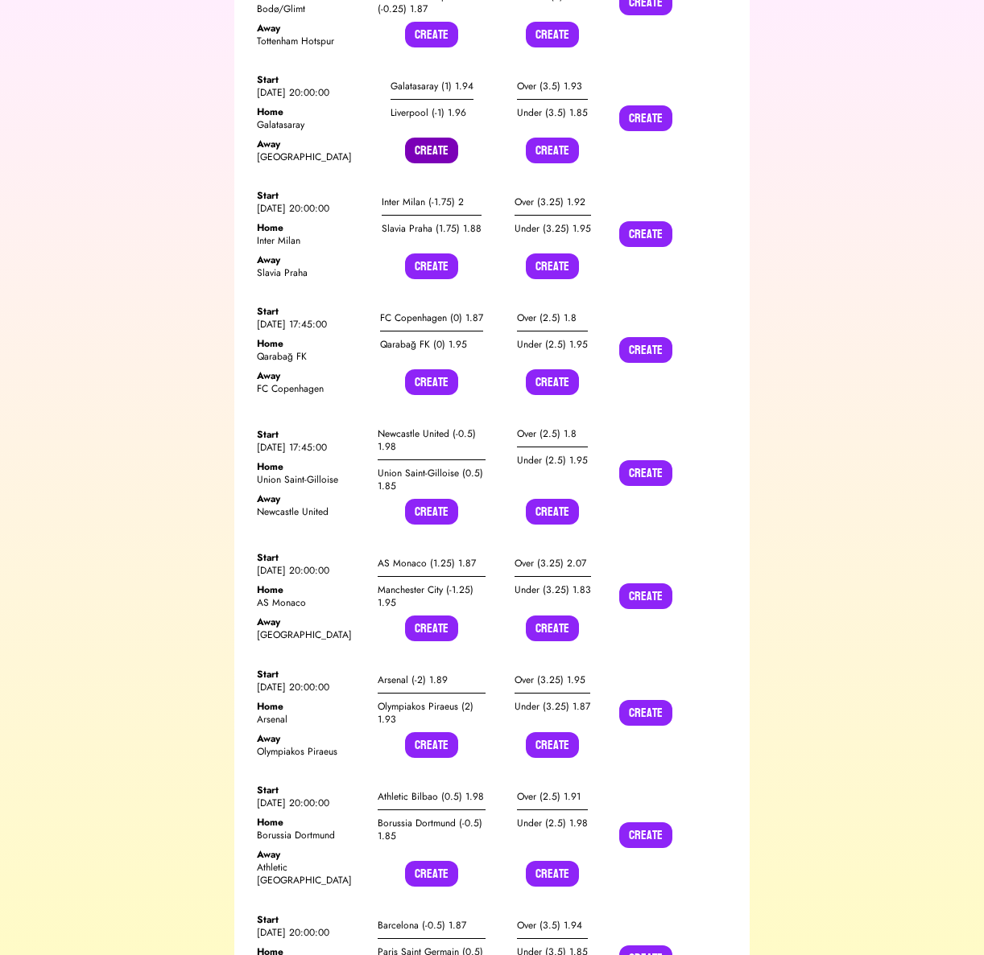
click at [438, 138] on button "Create" at bounding box center [431, 151] width 53 height 26
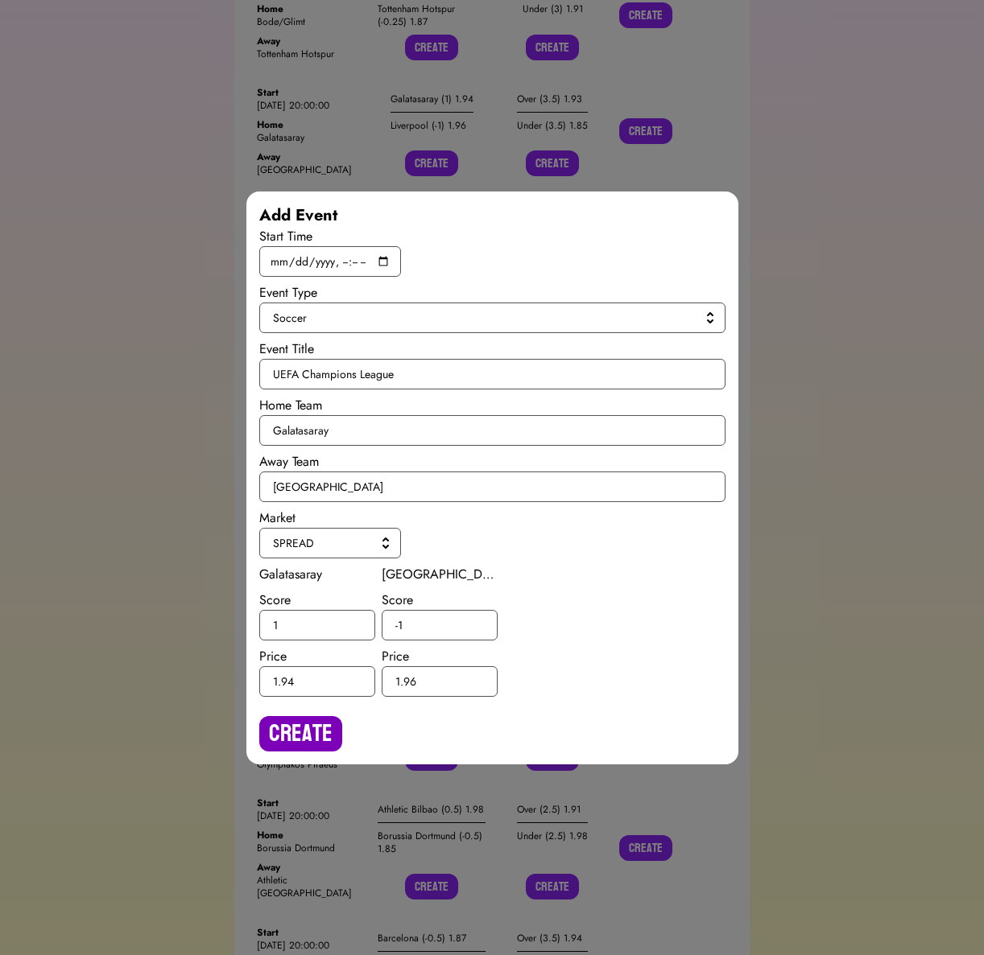
click at [305, 732] on button "Create" at bounding box center [300, 733] width 83 height 35
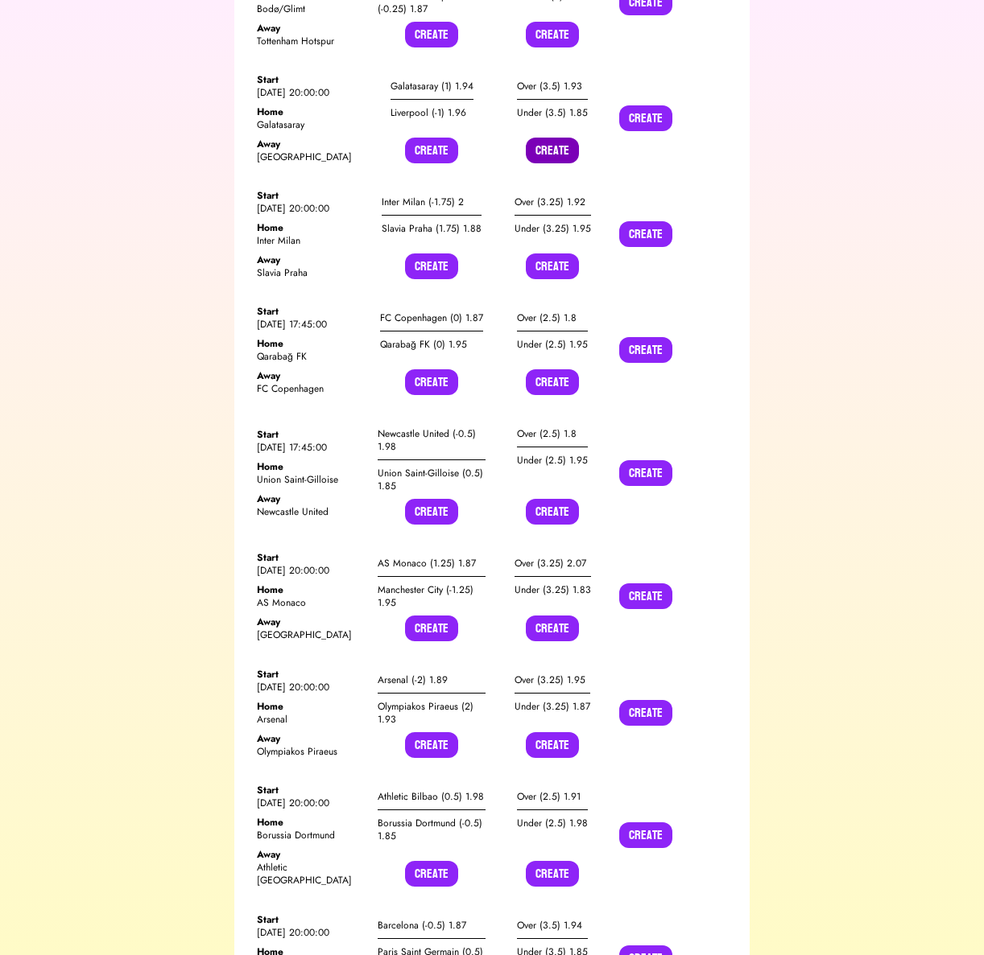
click at [551, 138] on button "Create" at bounding box center [552, 151] width 53 height 26
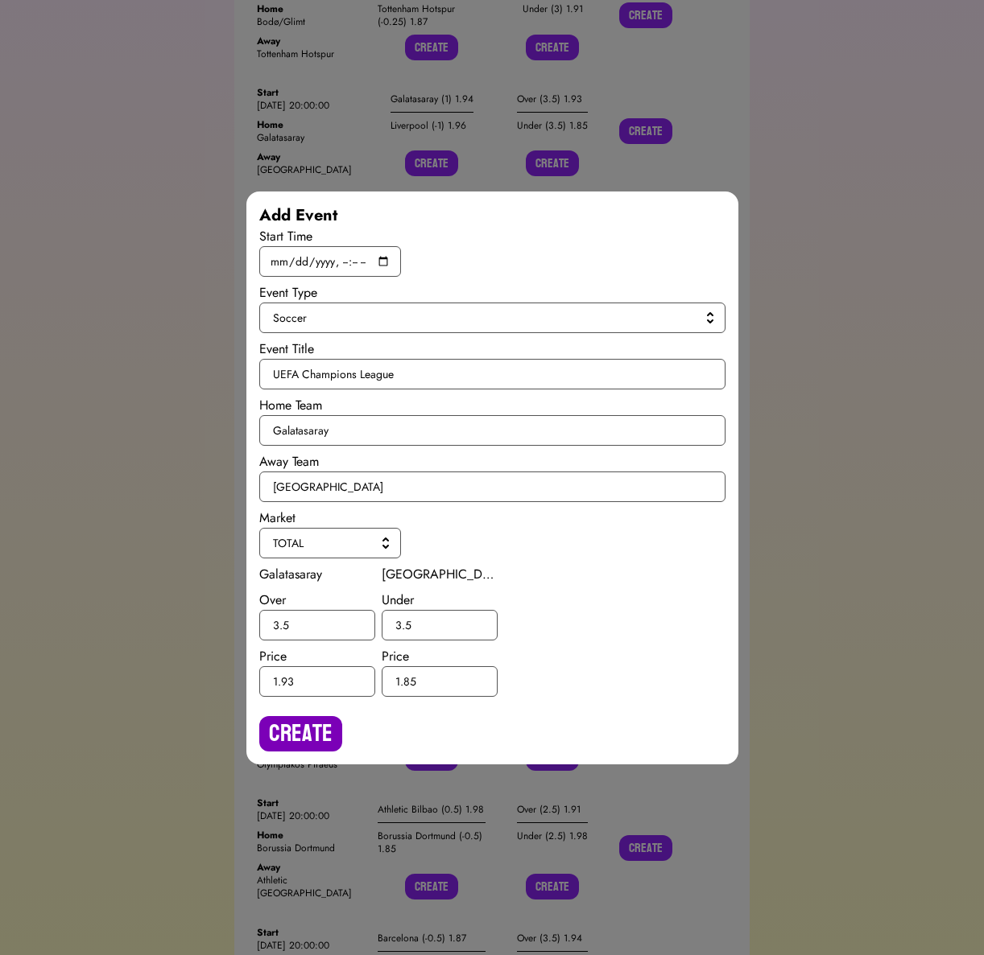
click at [287, 752] on button "Create" at bounding box center [300, 733] width 83 height 35
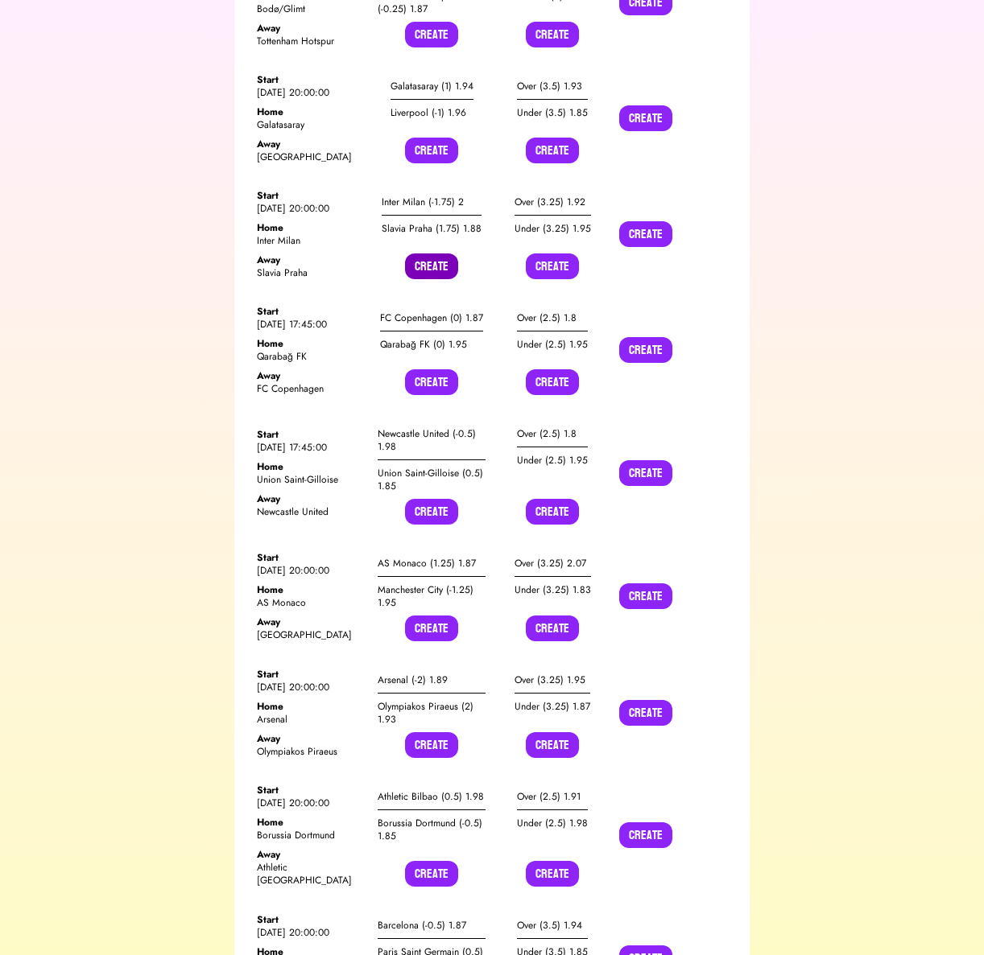
click at [428, 254] on button "Create" at bounding box center [431, 267] width 53 height 26
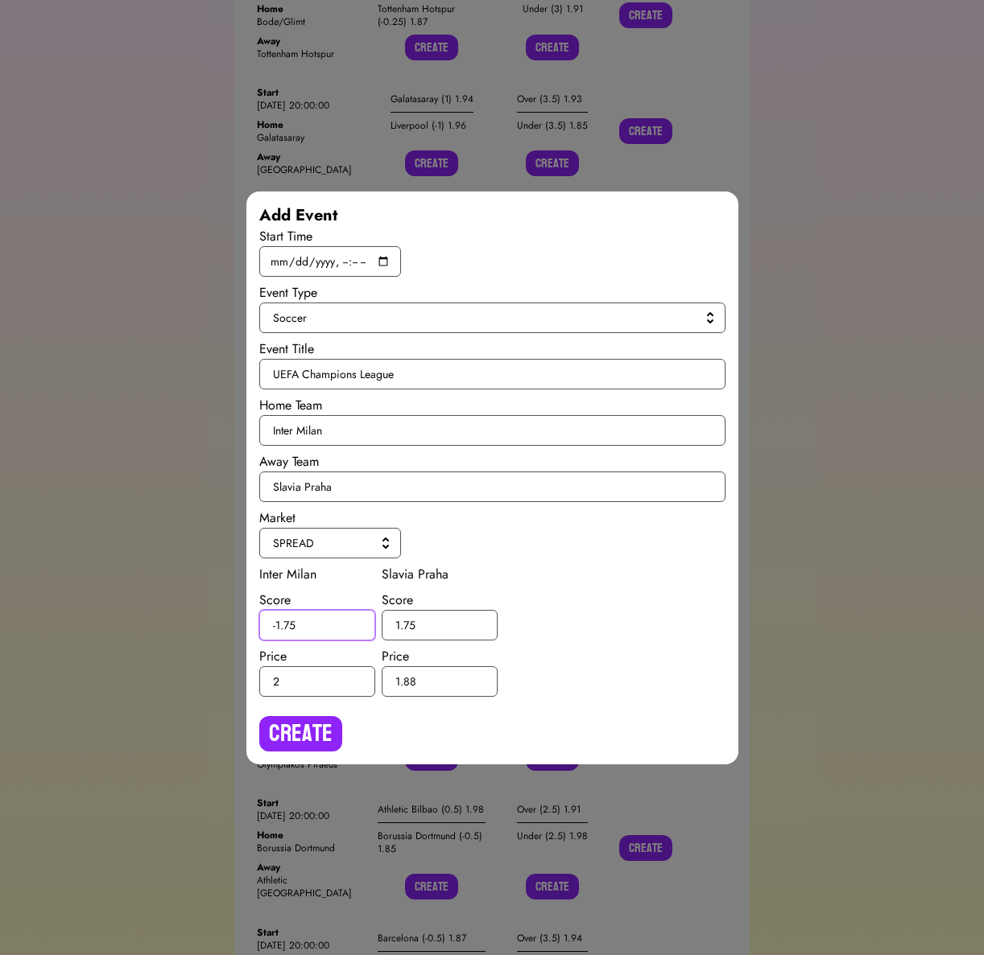
click at [291, 623] on input "-1.75" at bounding box center [317, 625] width 116 height 31
type input "-1.5"
click at [410, 622] on input "1.75" at bounding box center [440, 625] width 116 height 31
type input "1.5"
click at [328, 716] on button "Create" at bounding box center [300, 733] width 83 height 35
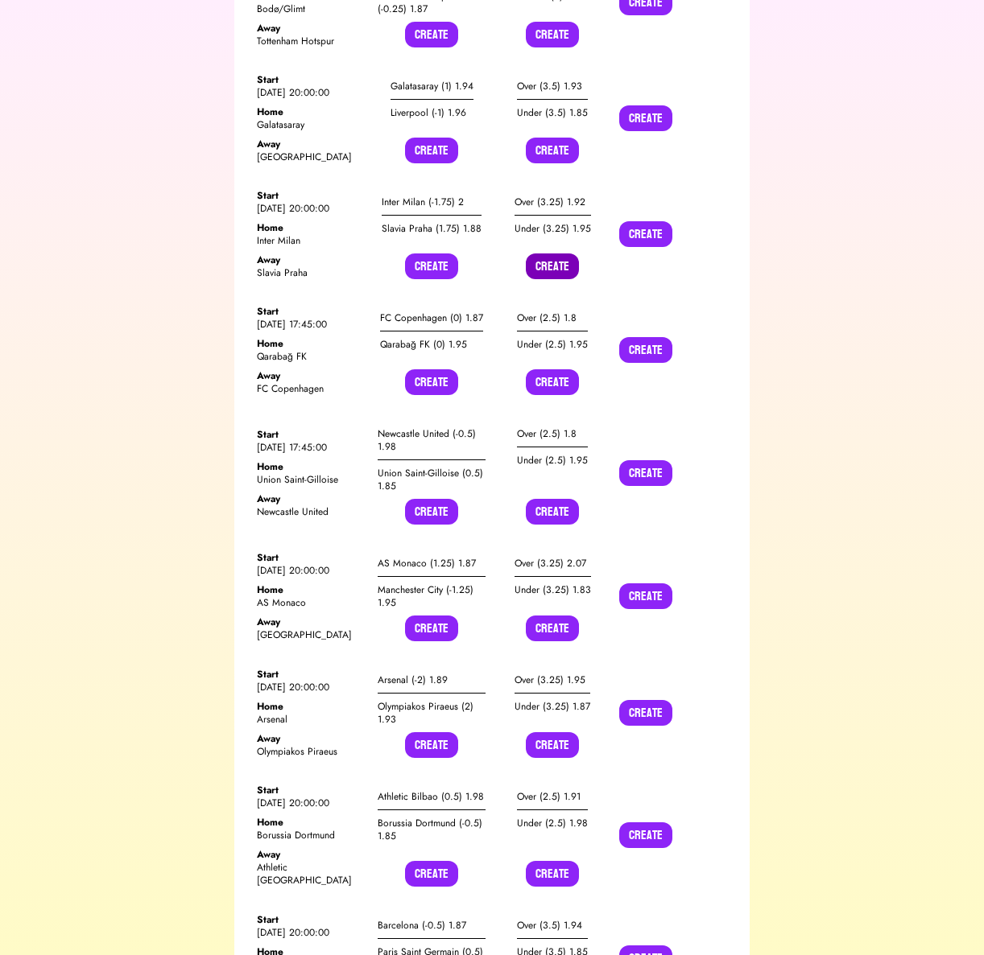
click at [538, 254] on button "Create" at bounding box center [552, 267] width 53 height 26
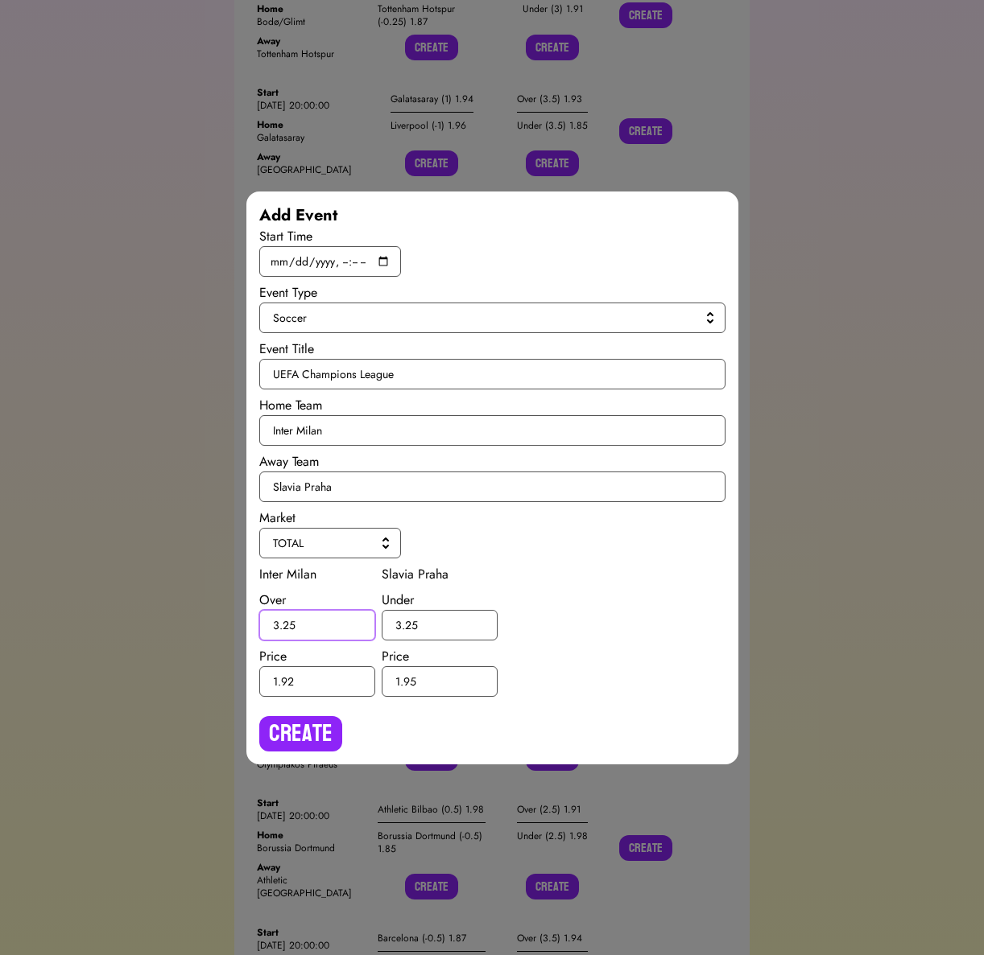
click at [290, 625] on input "3.25" at bounding box center [317, 625] width 116 height 31
type input "3.5"
click at [413, 625] on input "3.25" at bounding box center [440, 625] width 116 height 31
type input "3.5"
click at [302, 738] on button "Create" at bounding box center [300, 733] width 83 height 35
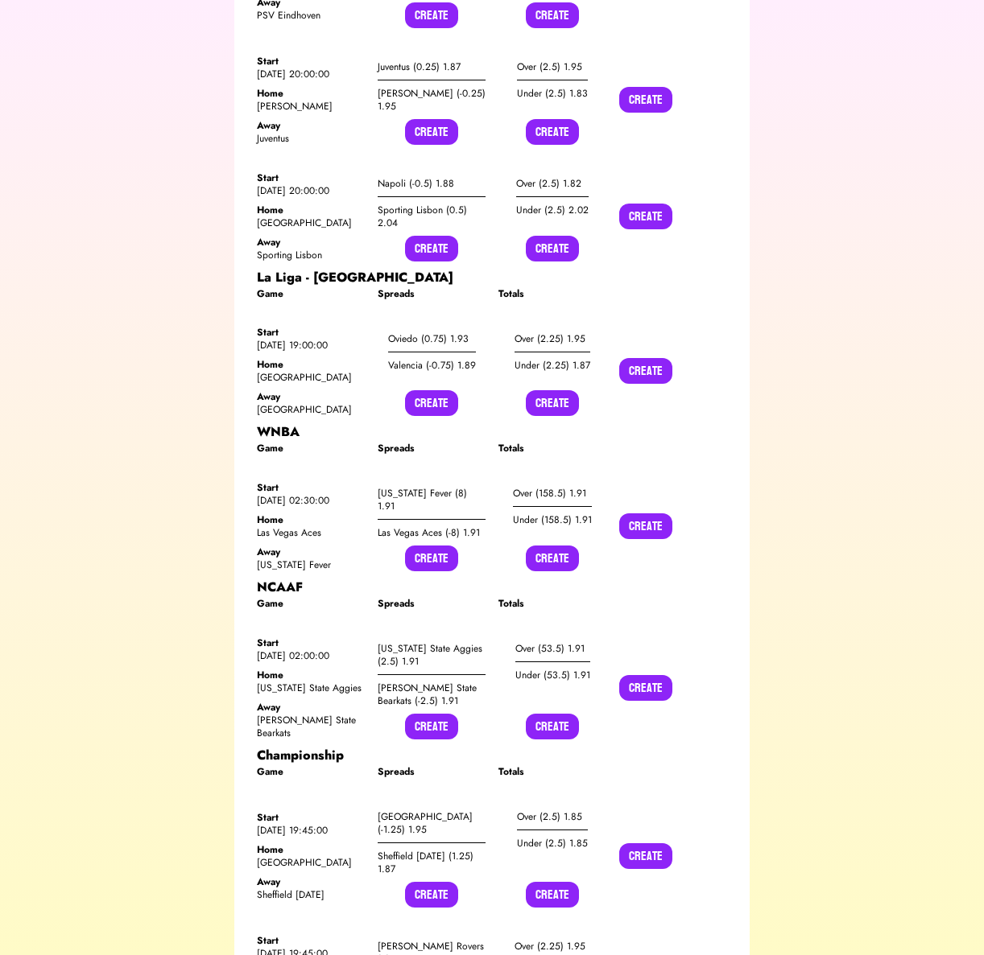
scroll to position [2301, 0]
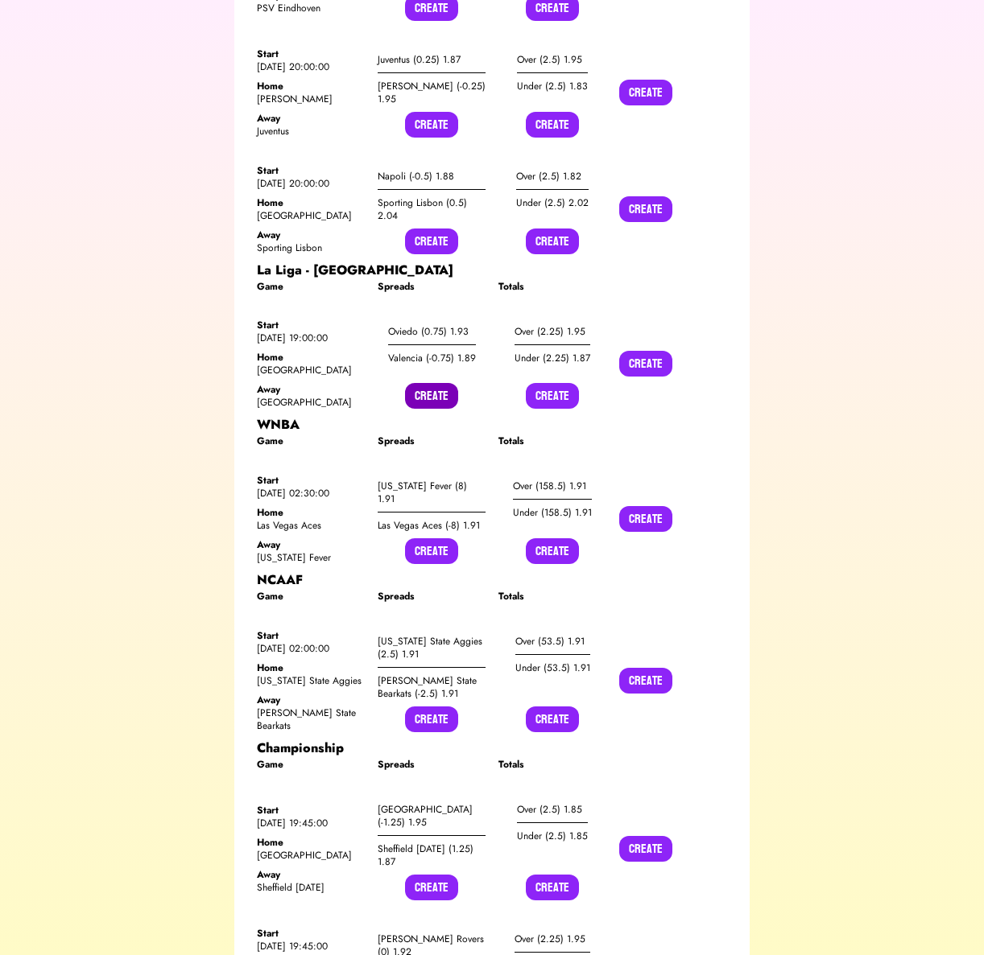
click at [423, 383] on button "Create" at bounding box center [431, 396] width 53 height 26
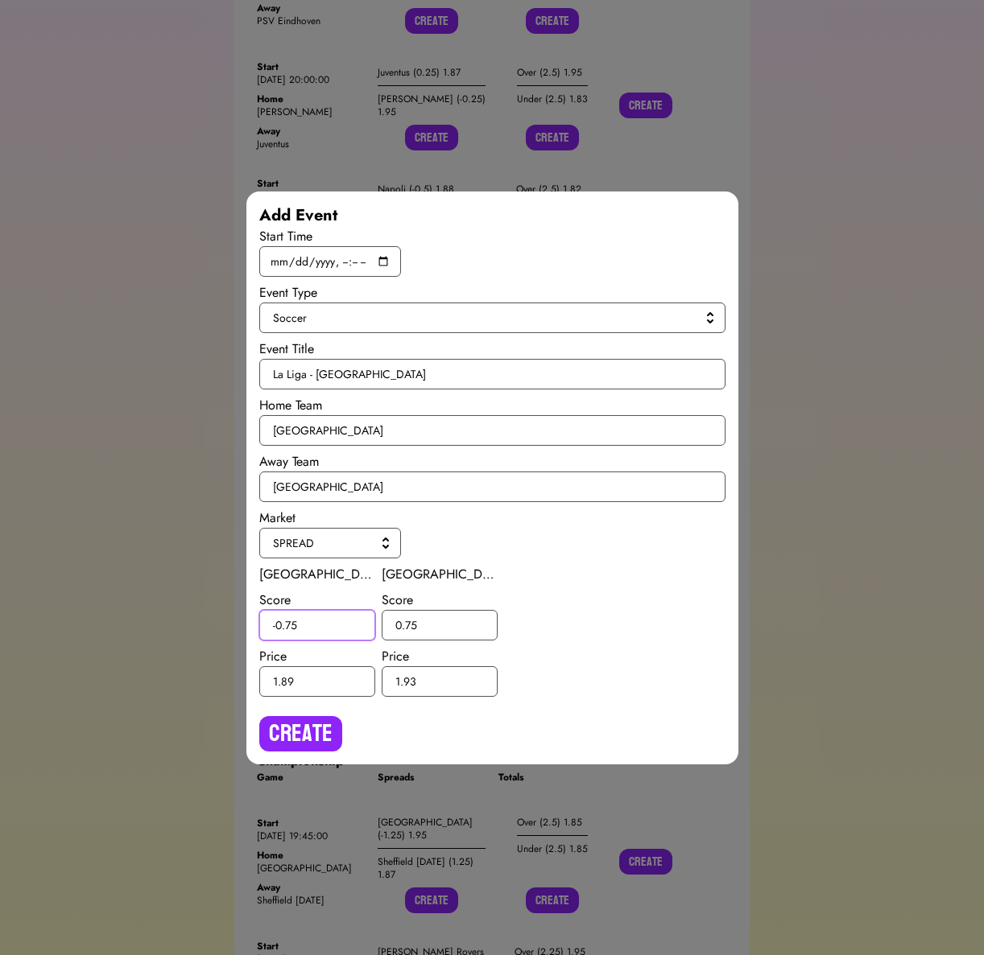
click at [291, 622] on input "-0.75" at bounding box center [317, 625] width 116 height 31
type input "-0.5"
click at [410, 623] on input "0.75" at bounding box center [440, 625] width 116 height 31
type input "0.5"
click at [310, 746] on button "Create" at bounding box center [300, 733] width 83 height 35
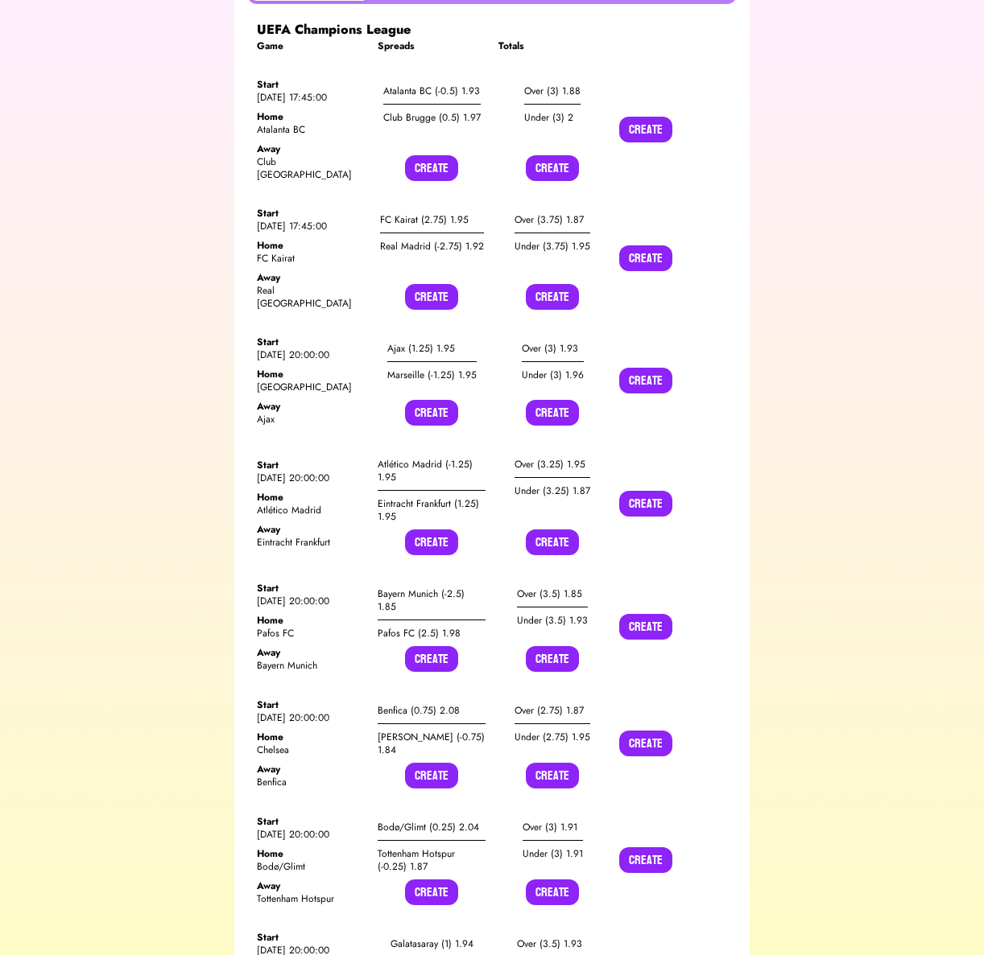
scroll to position [0, 0]
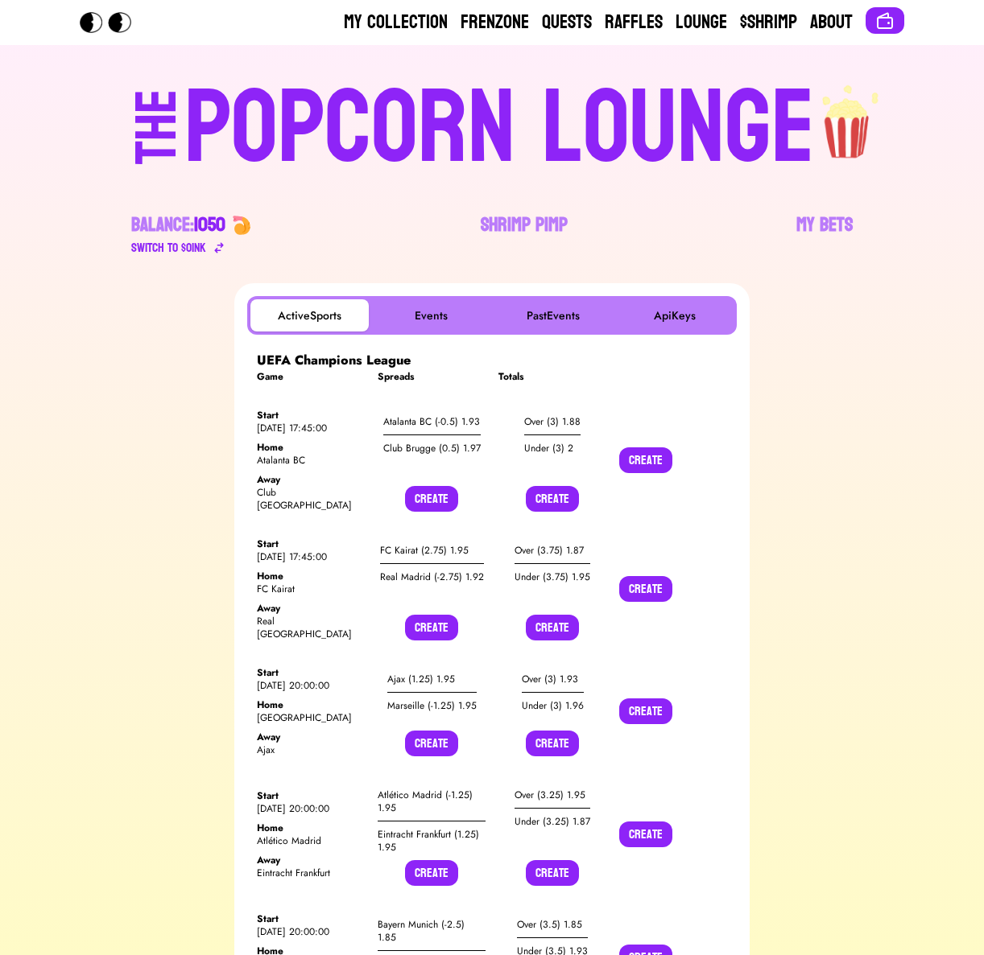
click at [262, 97] on div "POPCORN LOUNGE" at bounding box center [499, 128] width 630 height 103
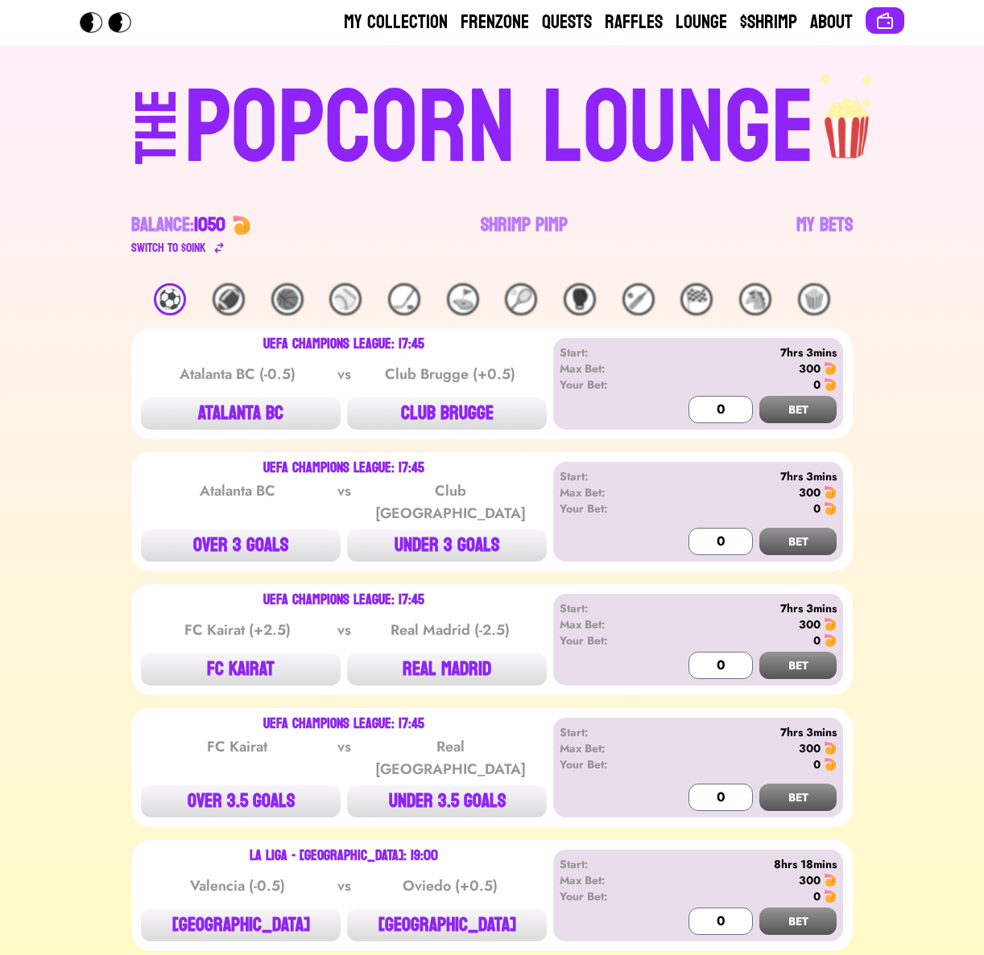
click at [178, 286] on div "⚽️" at bounding box center [170, 299] width 32 height 32
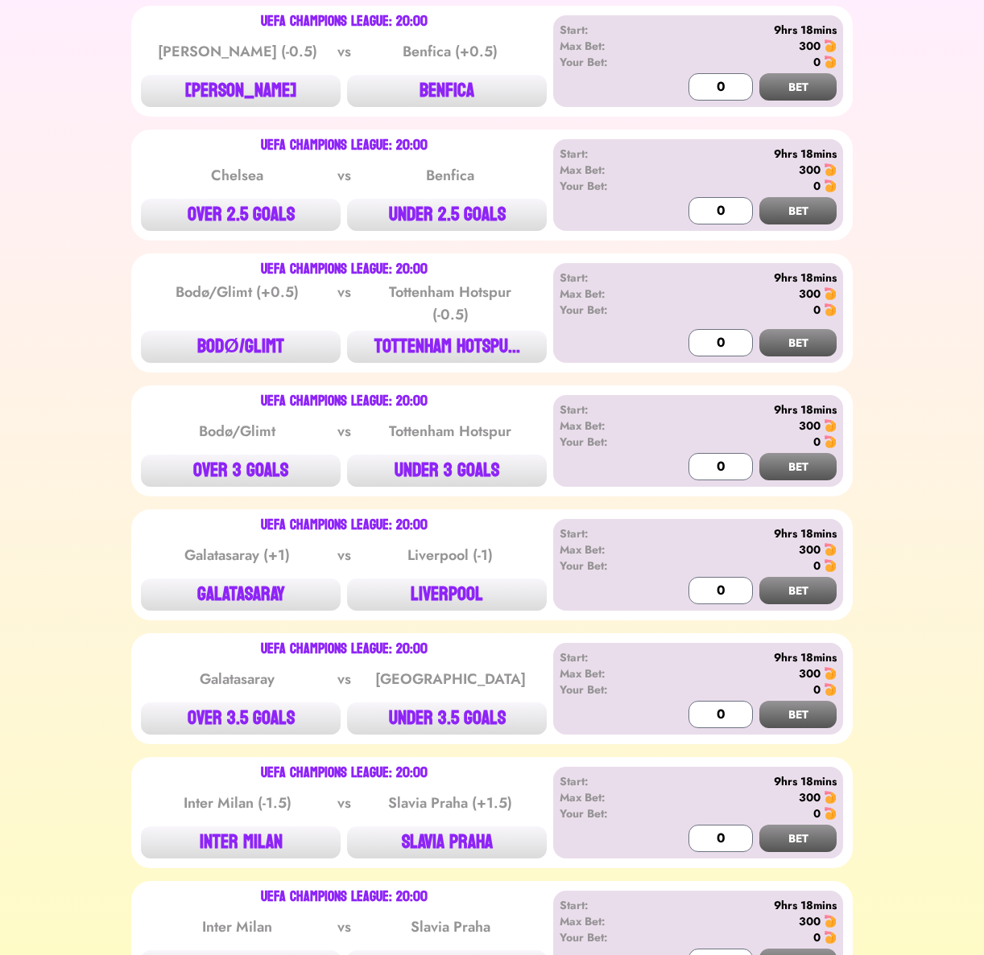
scroll to position [1801, 0]
